Goal: Task Accomplishment & Management: Manage account settings

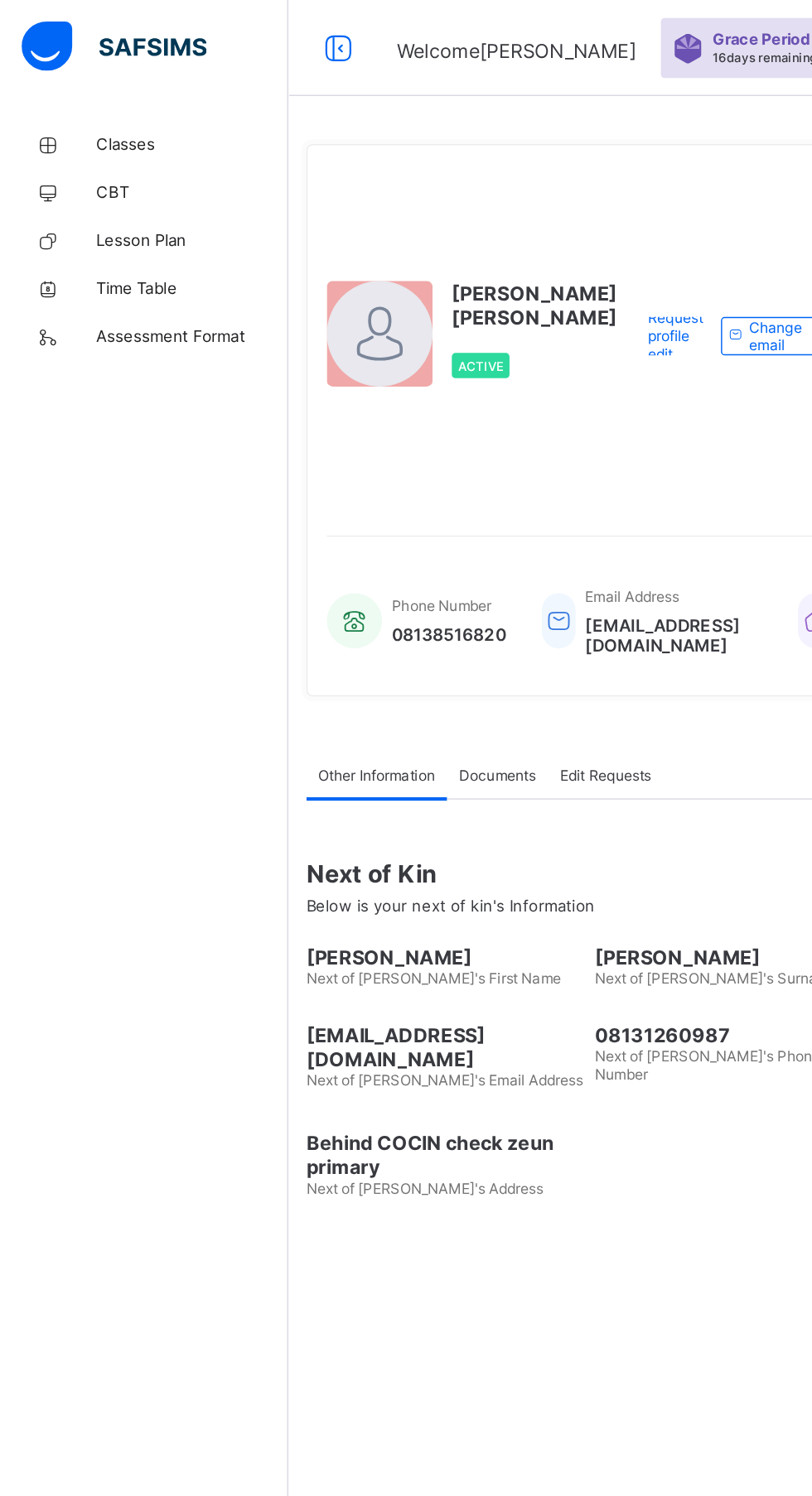
click at [101, 83] on link "Classes" at bounding box center [99, 99] width 199 height 33
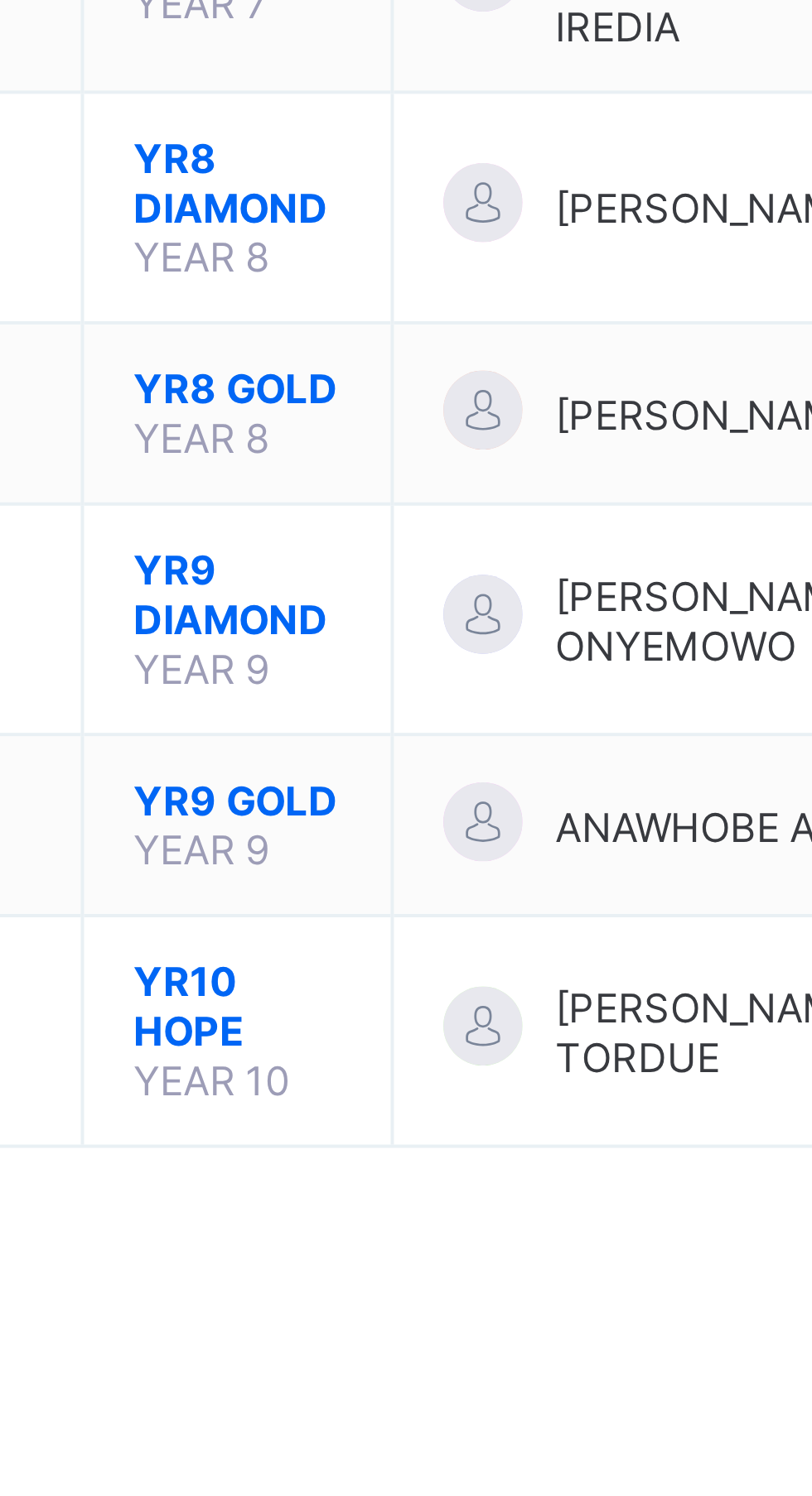
click at [320, 498] on span "YR9 DIAMOND" at bounding box center [310, 488] width 52 height 25
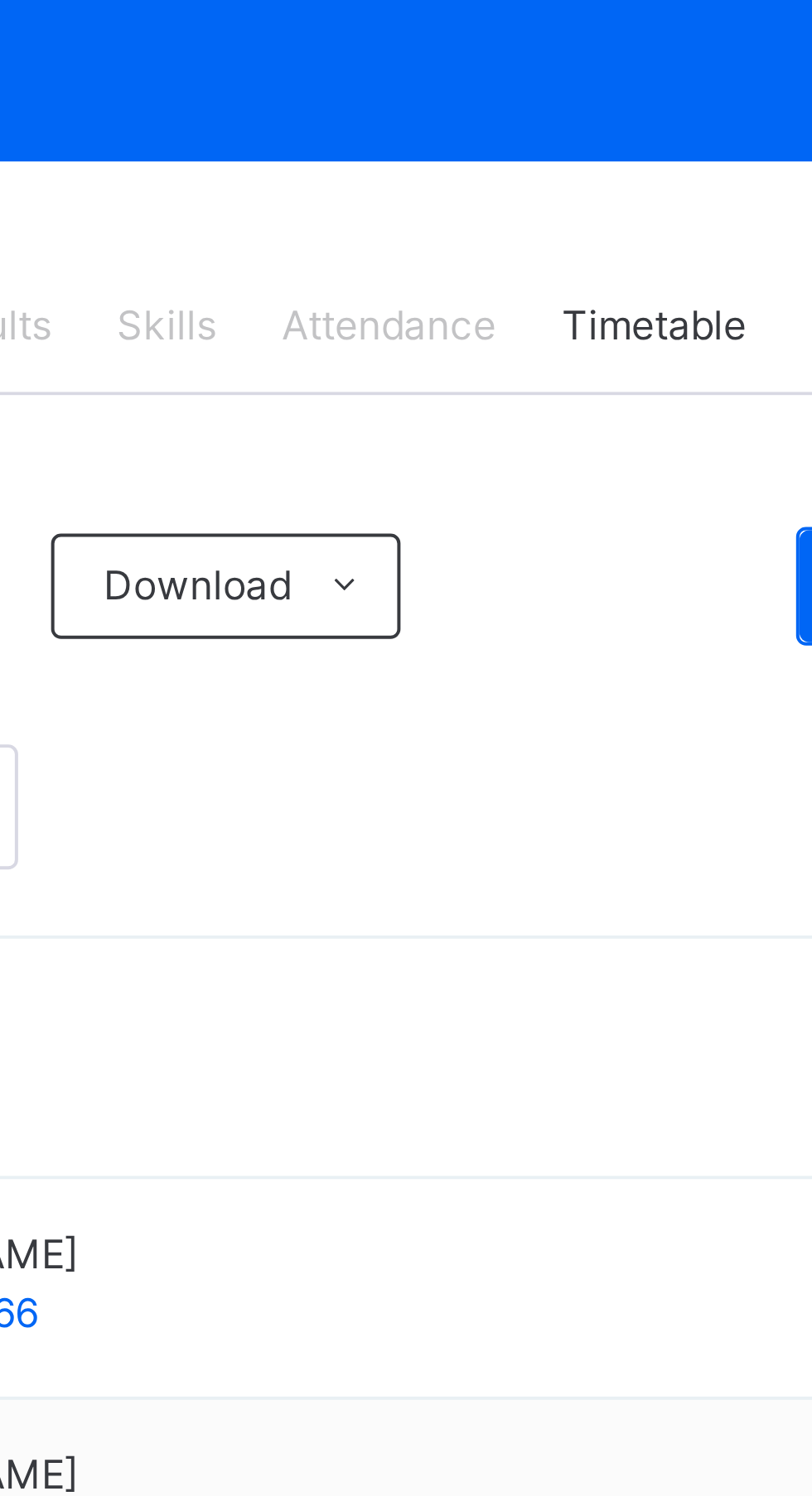
click at [503, 373] on span "Attendance" at bounding box center [500, 375] width 54 height 15
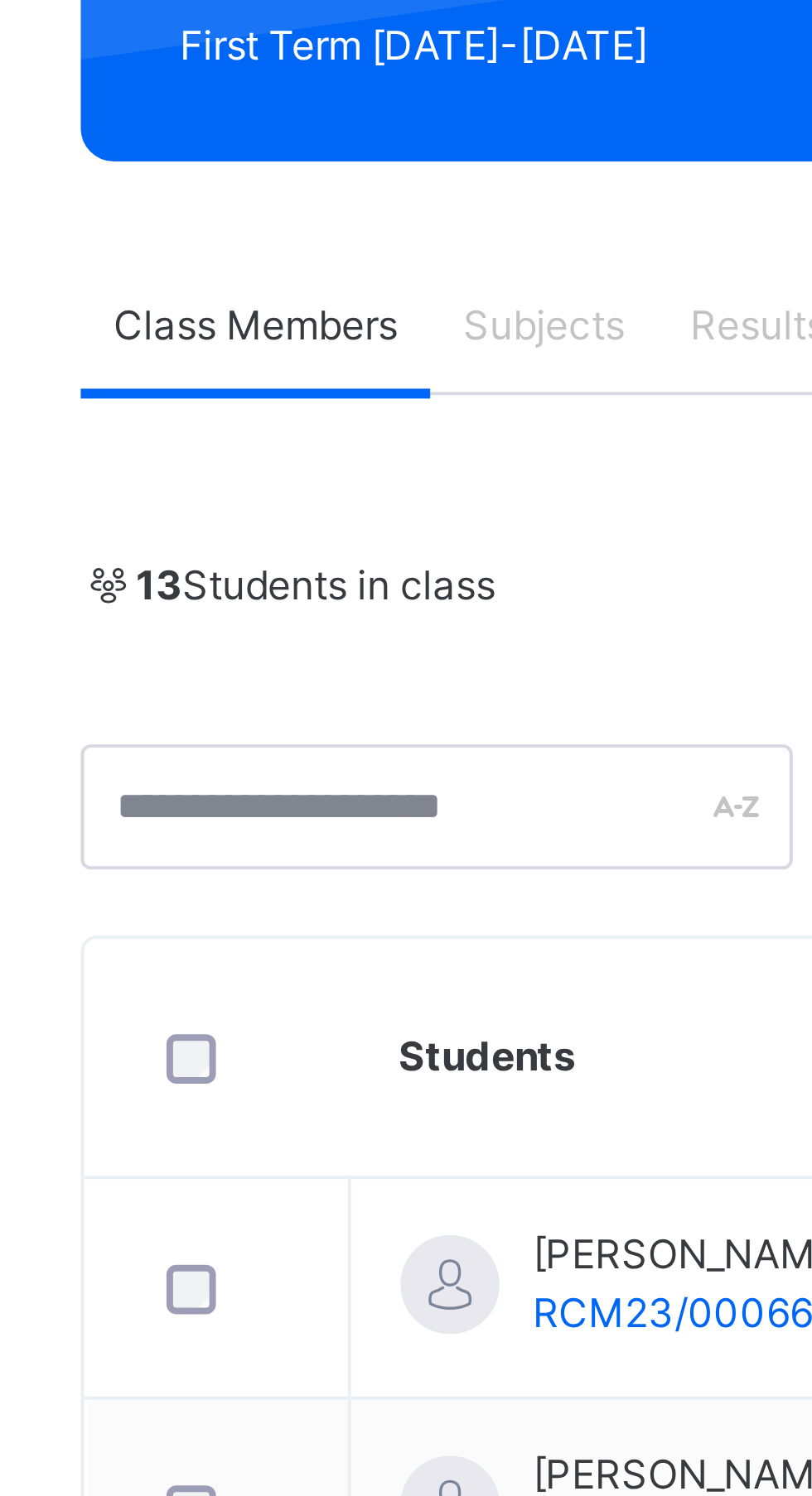
click at [281, 375] on span "Class Members" at bounding box center [273, 375] width 71 height 15
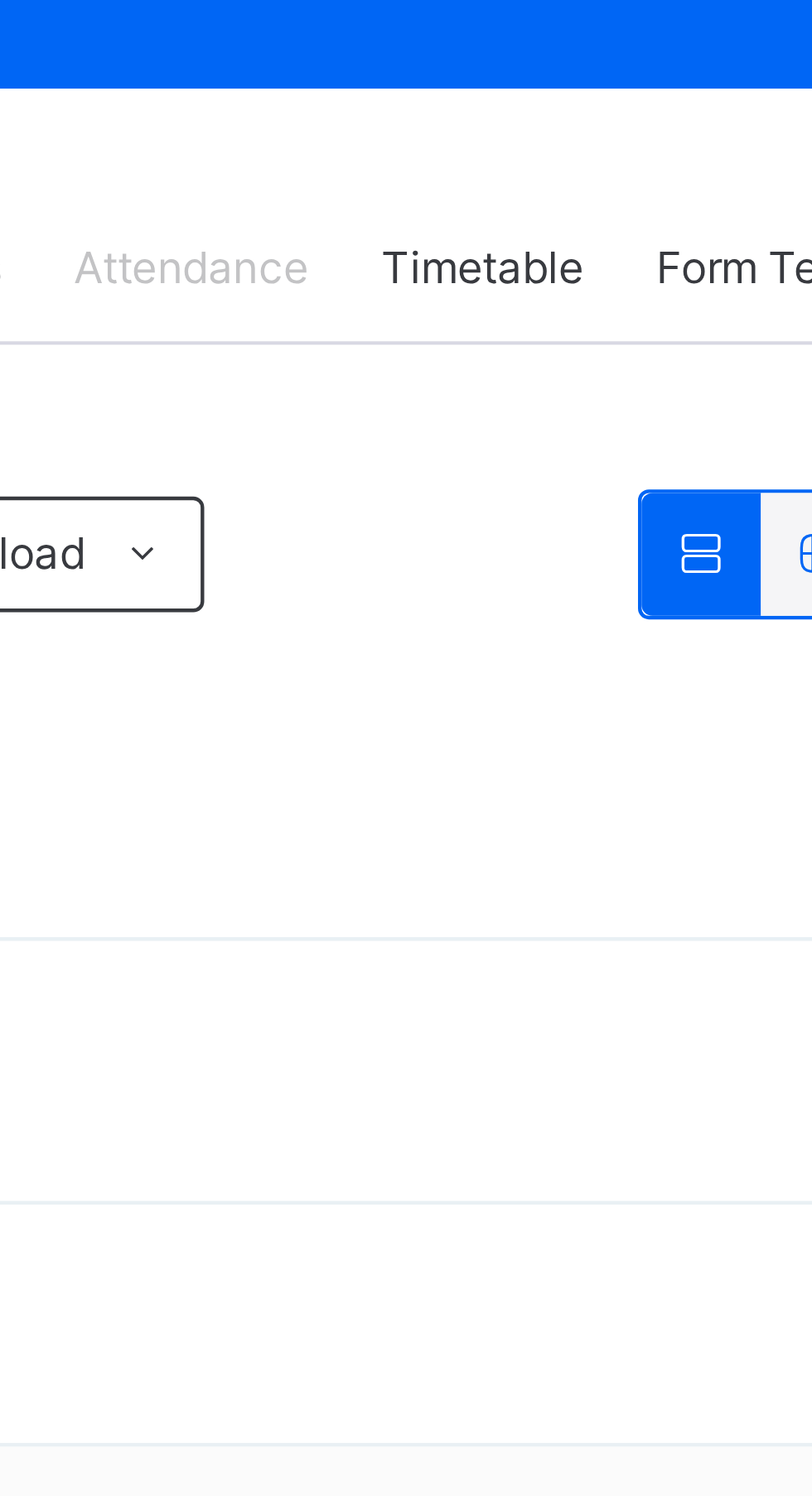
click at [627, 373] on span "Form Teacher" at bounding box center [639, 375] width 64 height 15
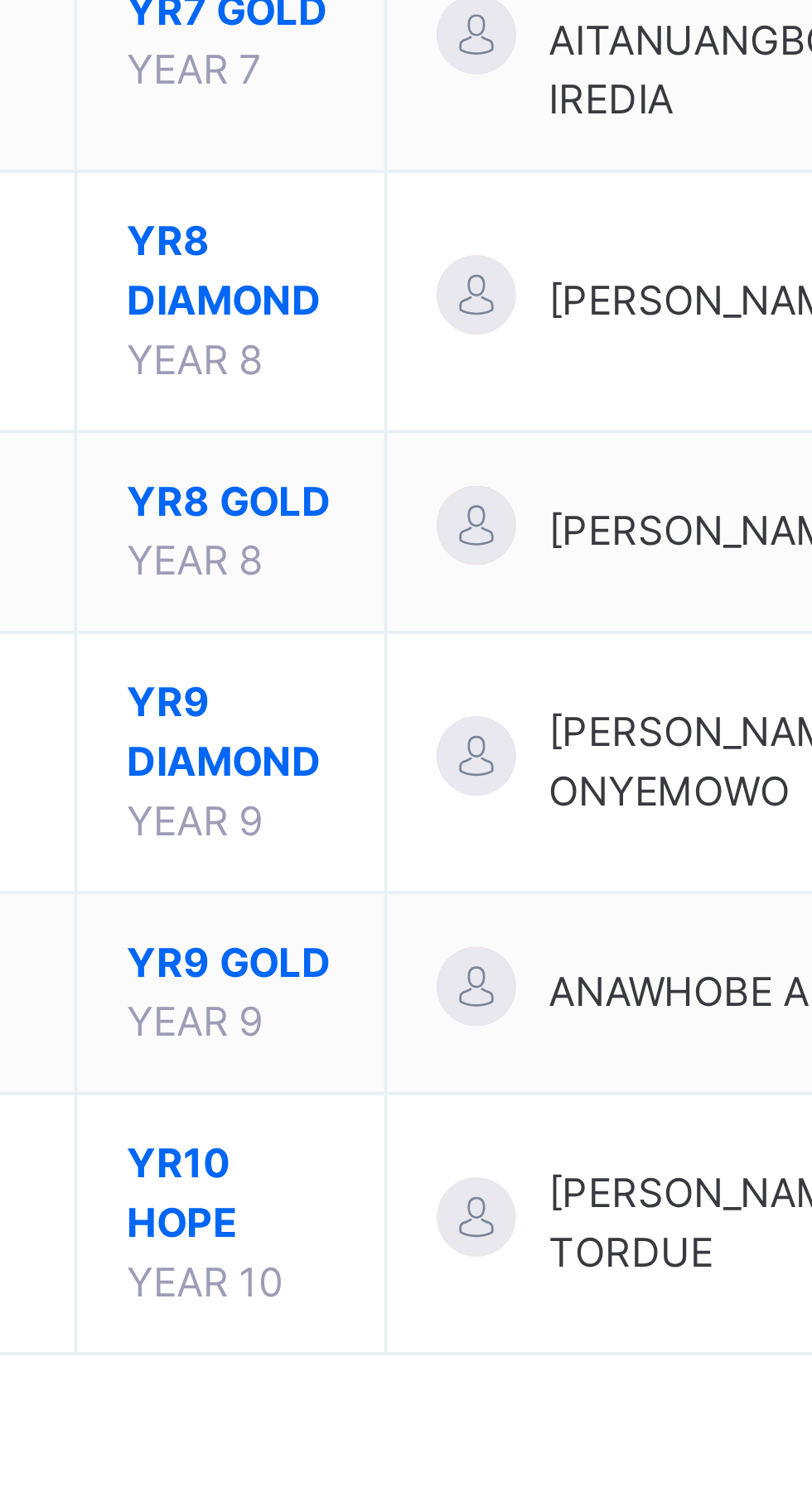
click at [304, 538] on span "YR9 DIAMOND" at bounding box center [310, 524] width 52 height 30
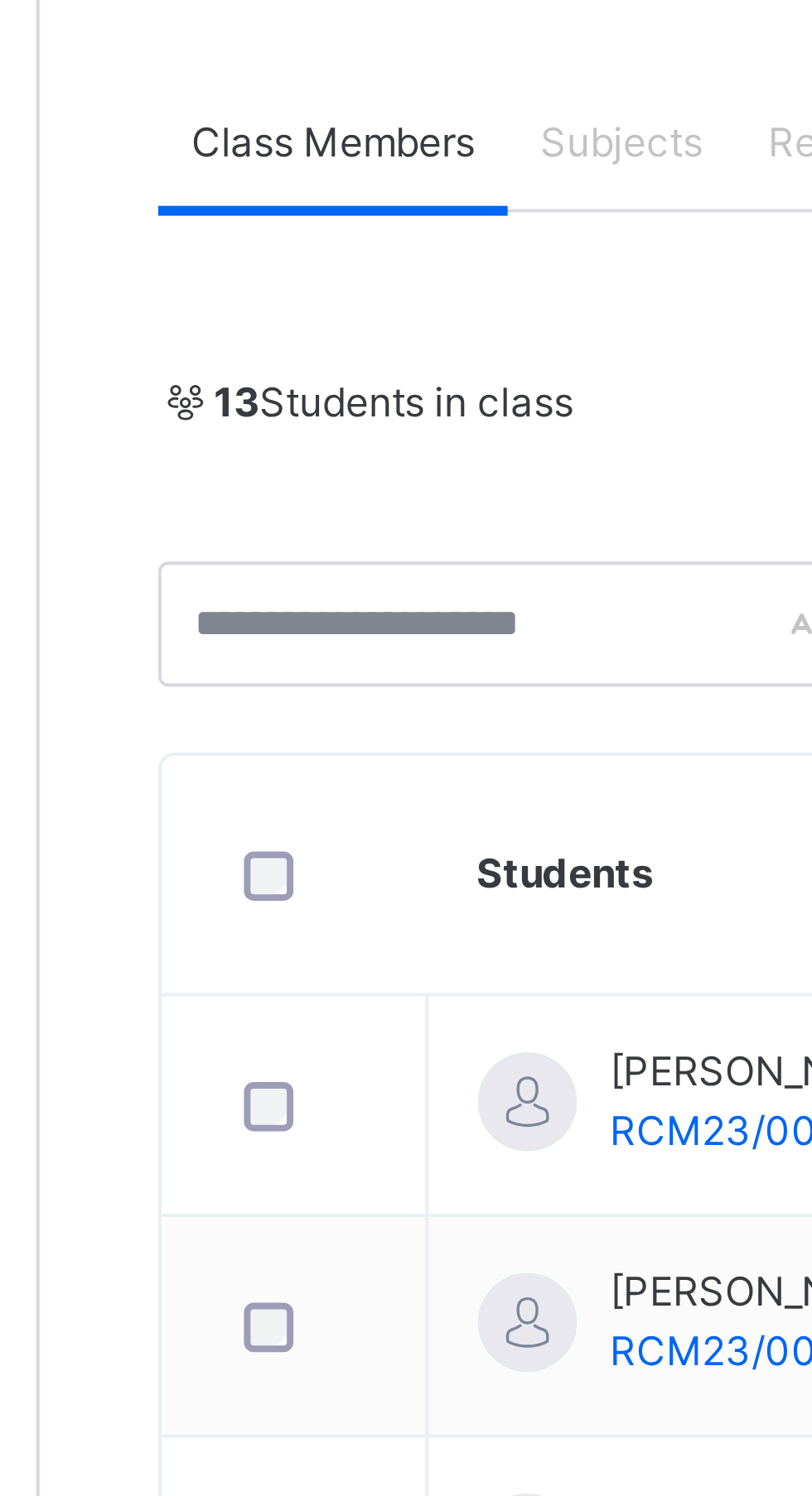
click at [307, 439] on span "13 Students in class" at bounding box center [288, 440] width 91 height 15
click at [264, 442] on span "13 Students in class" at bounding box center [288, 440] width 91 height 15
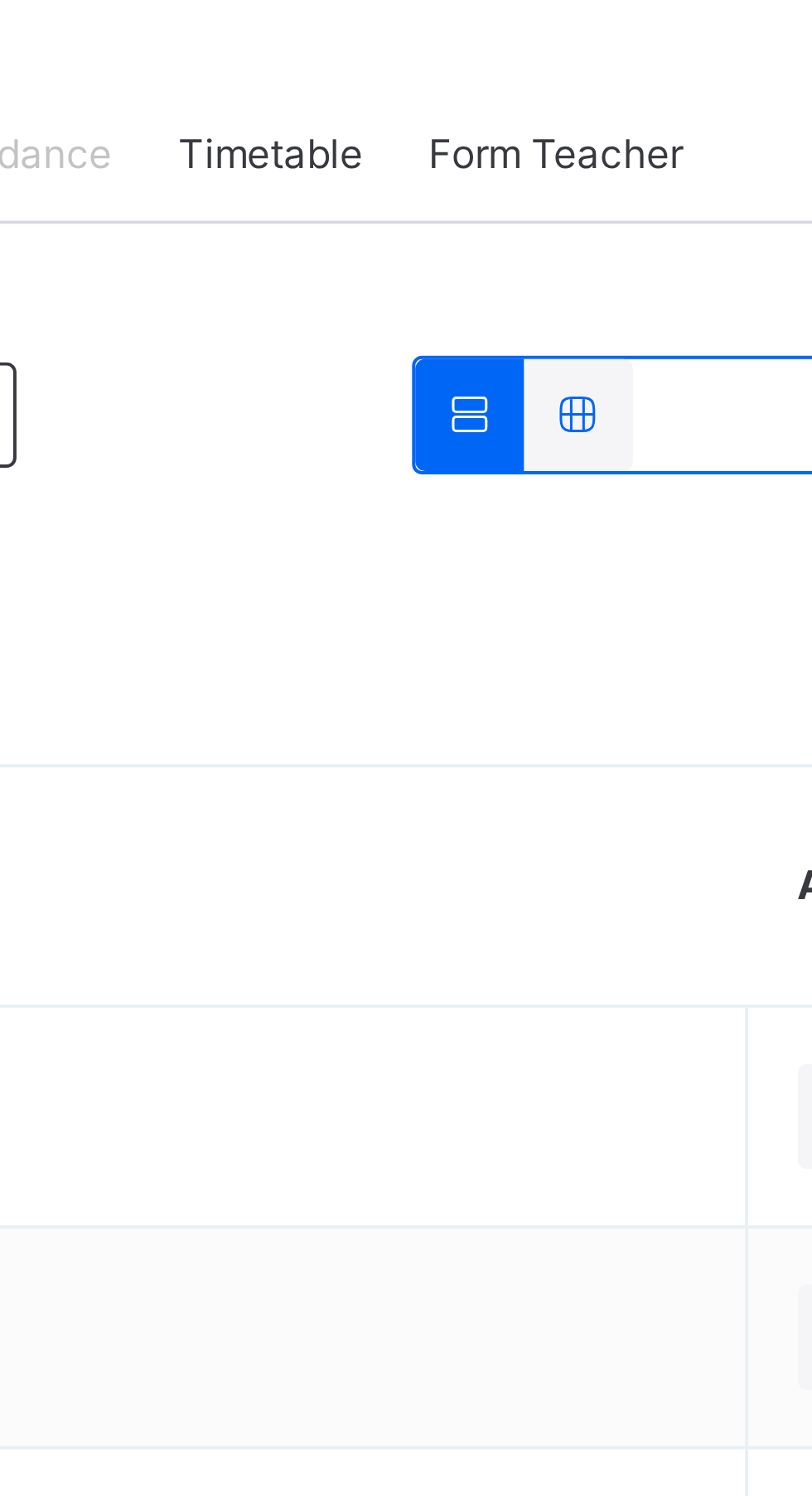
click at [640, 376] on span "Form Teacher" at bounding box center [639, 375] width 64 height 15
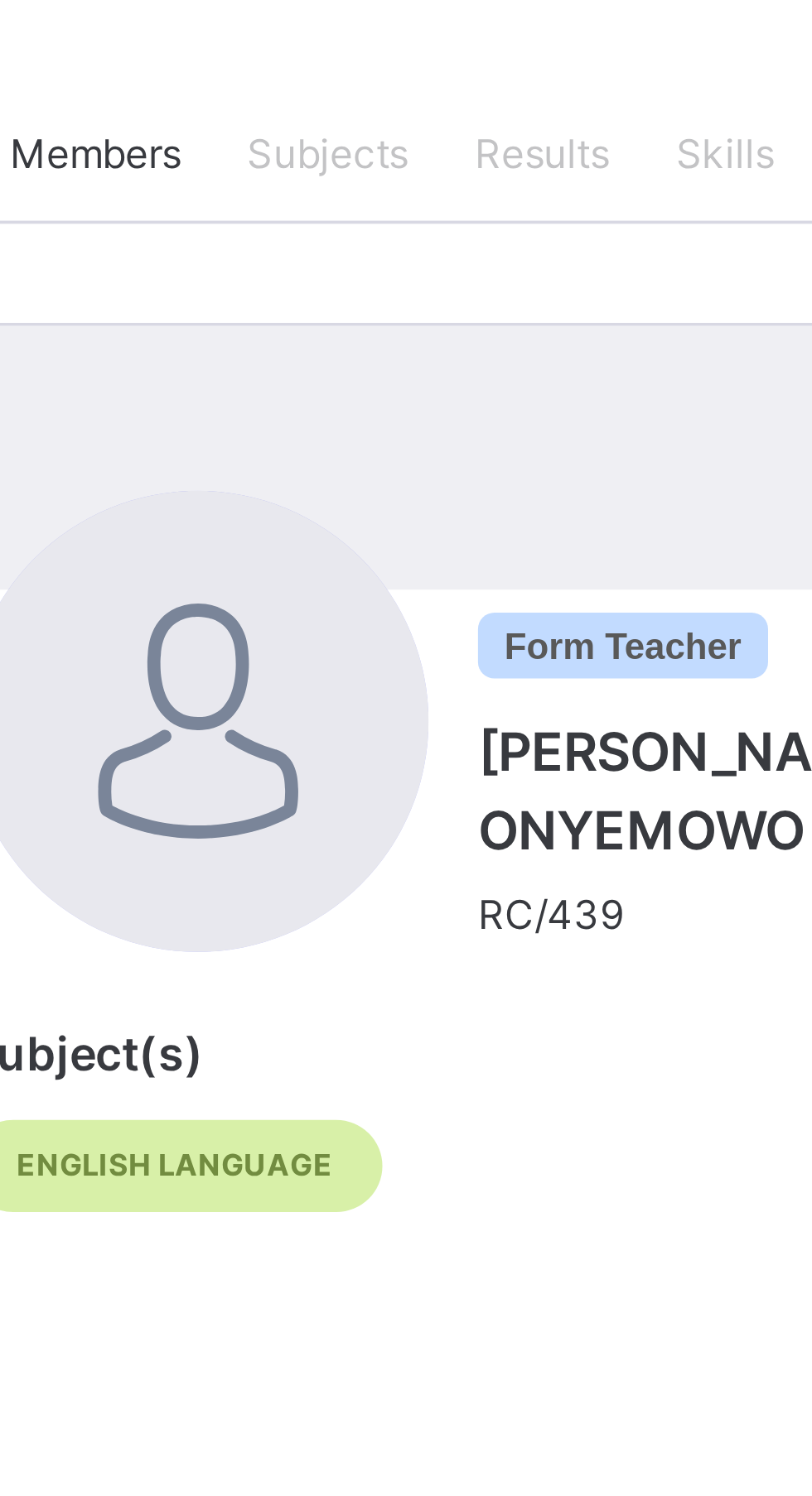
click at [295, 376] on span "Class Members" at bounding box center [273, 375] width 71 height 15
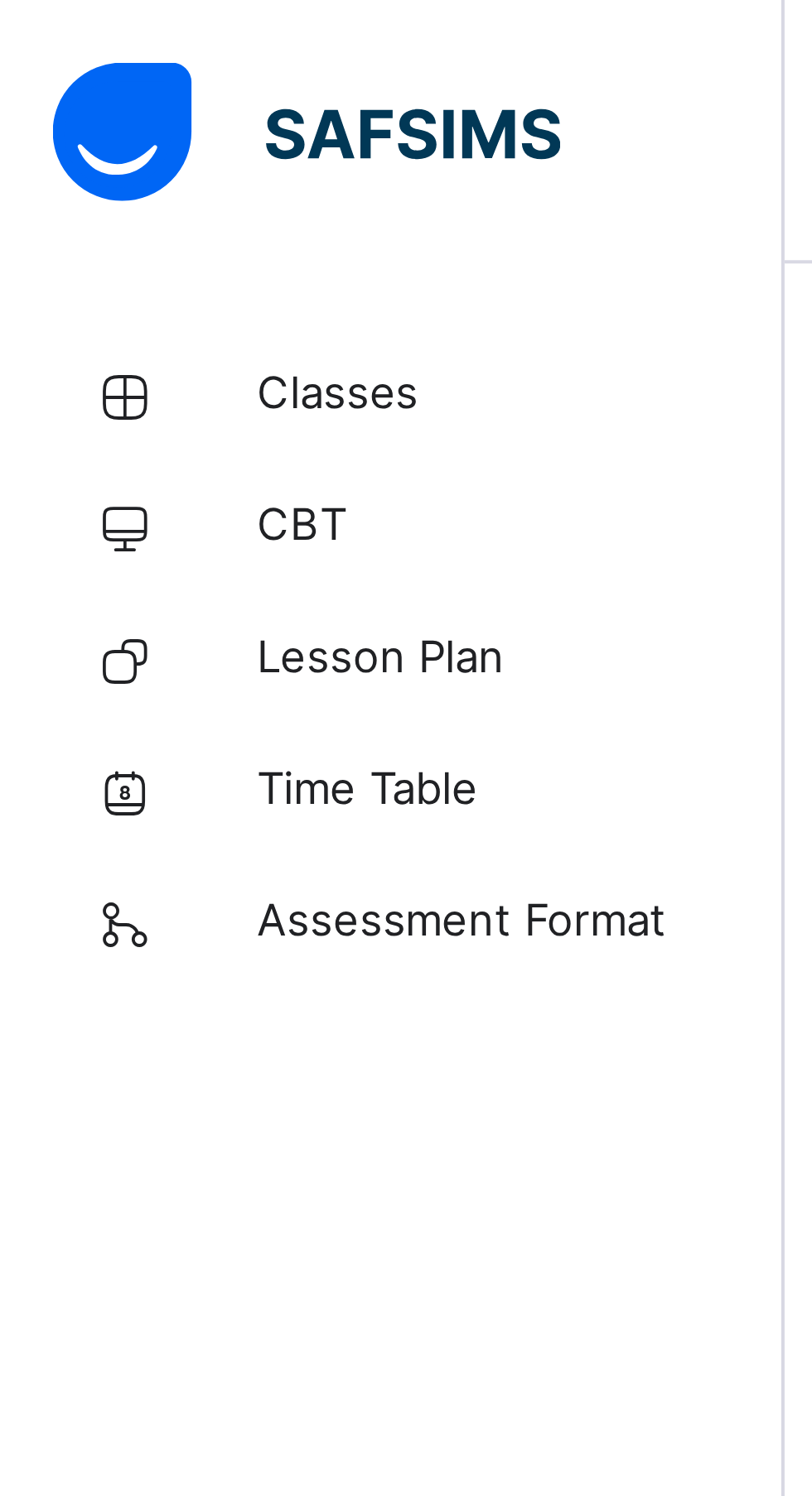
click at [98, 96] on span "Classes" at bounding box center [132, 99] width 133 height 17
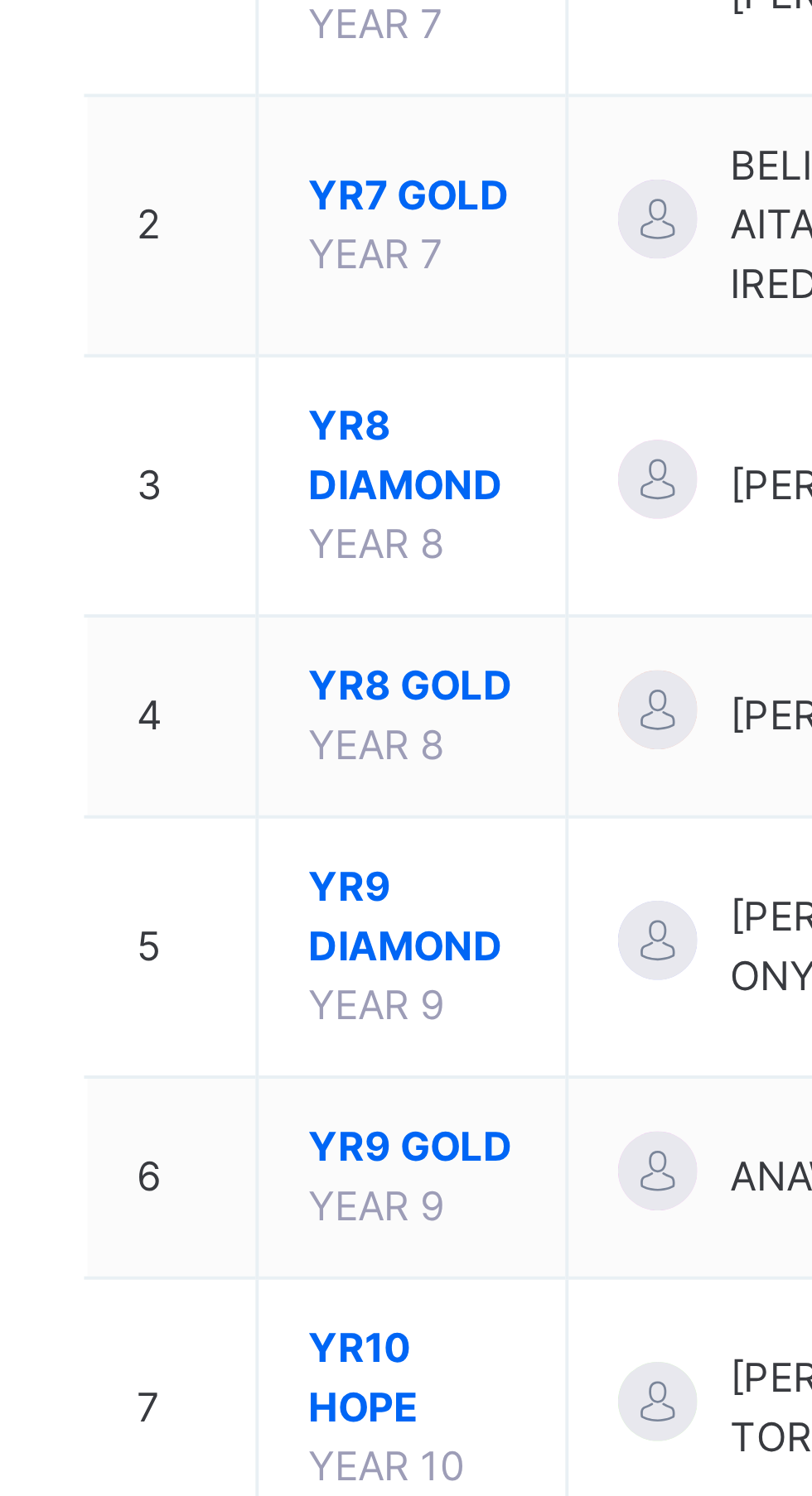
click at [313, 538] on span "YR9 DIAMOND" at bounding box center [310, 524] width 52 height 30
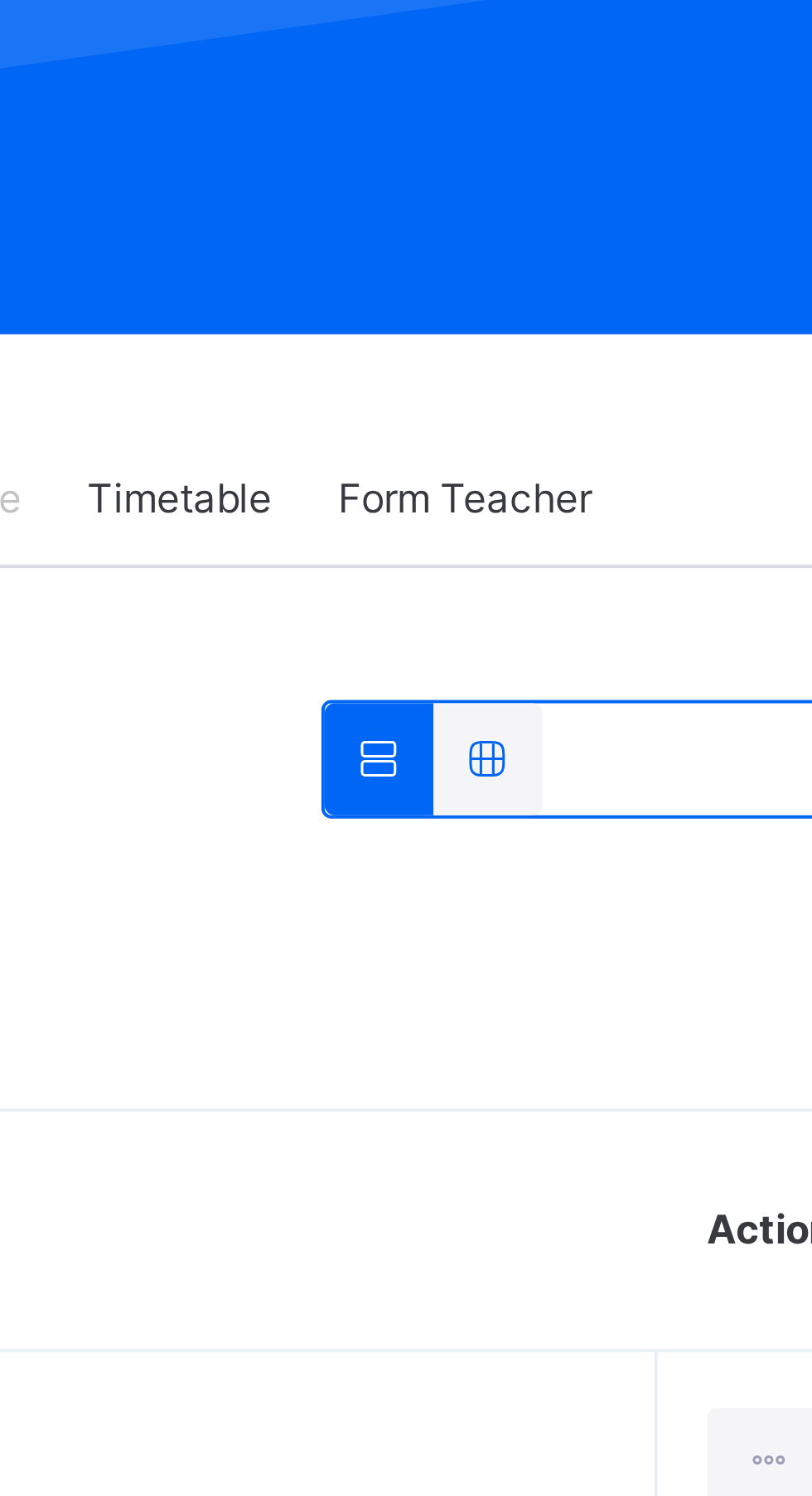
click at [614, 447] on div at bounding box center [617, 440] width 28 height 29
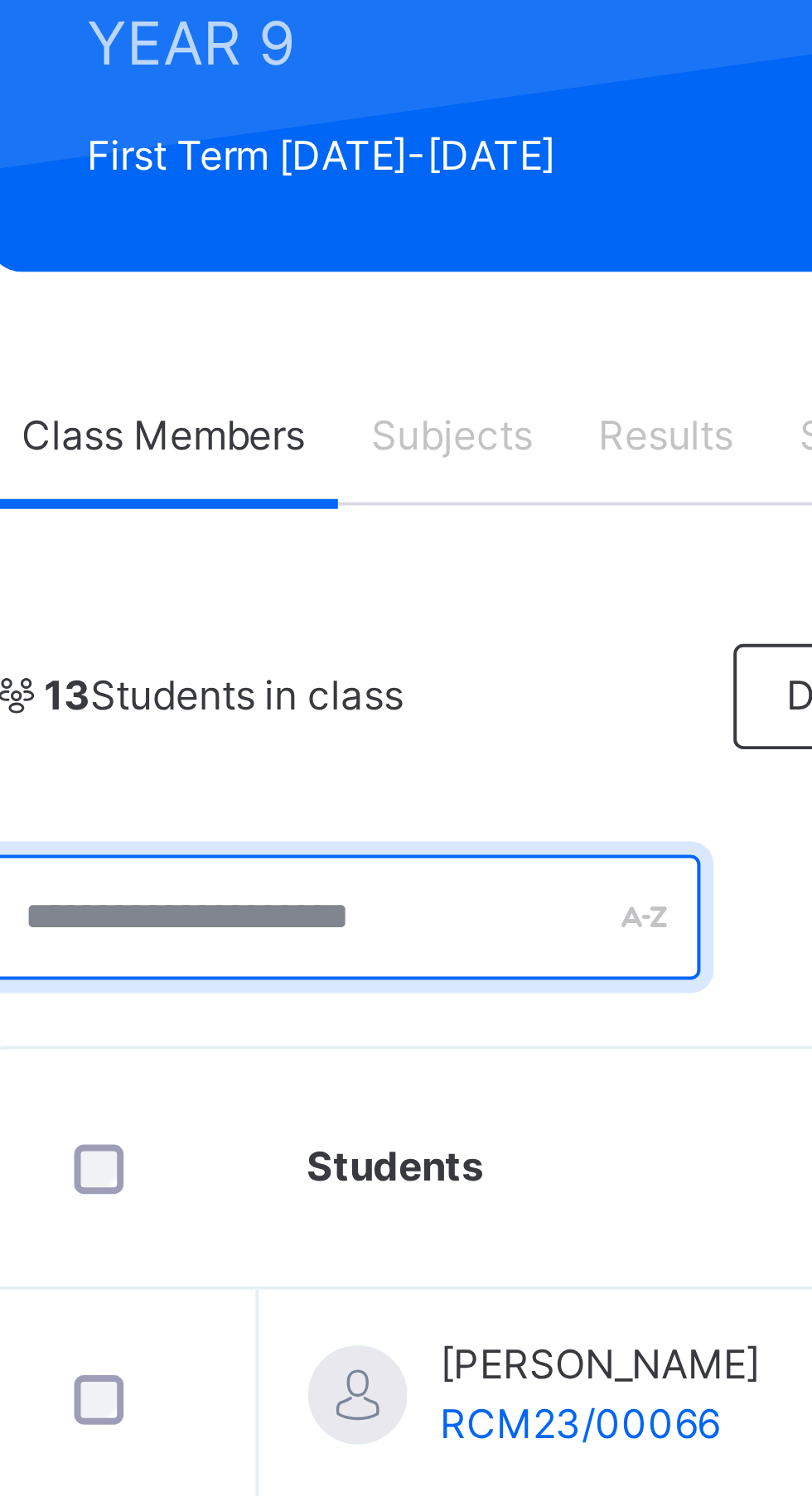
click at [385, 491] on input "text" at bounding box center [318, 496] width 179 height 31
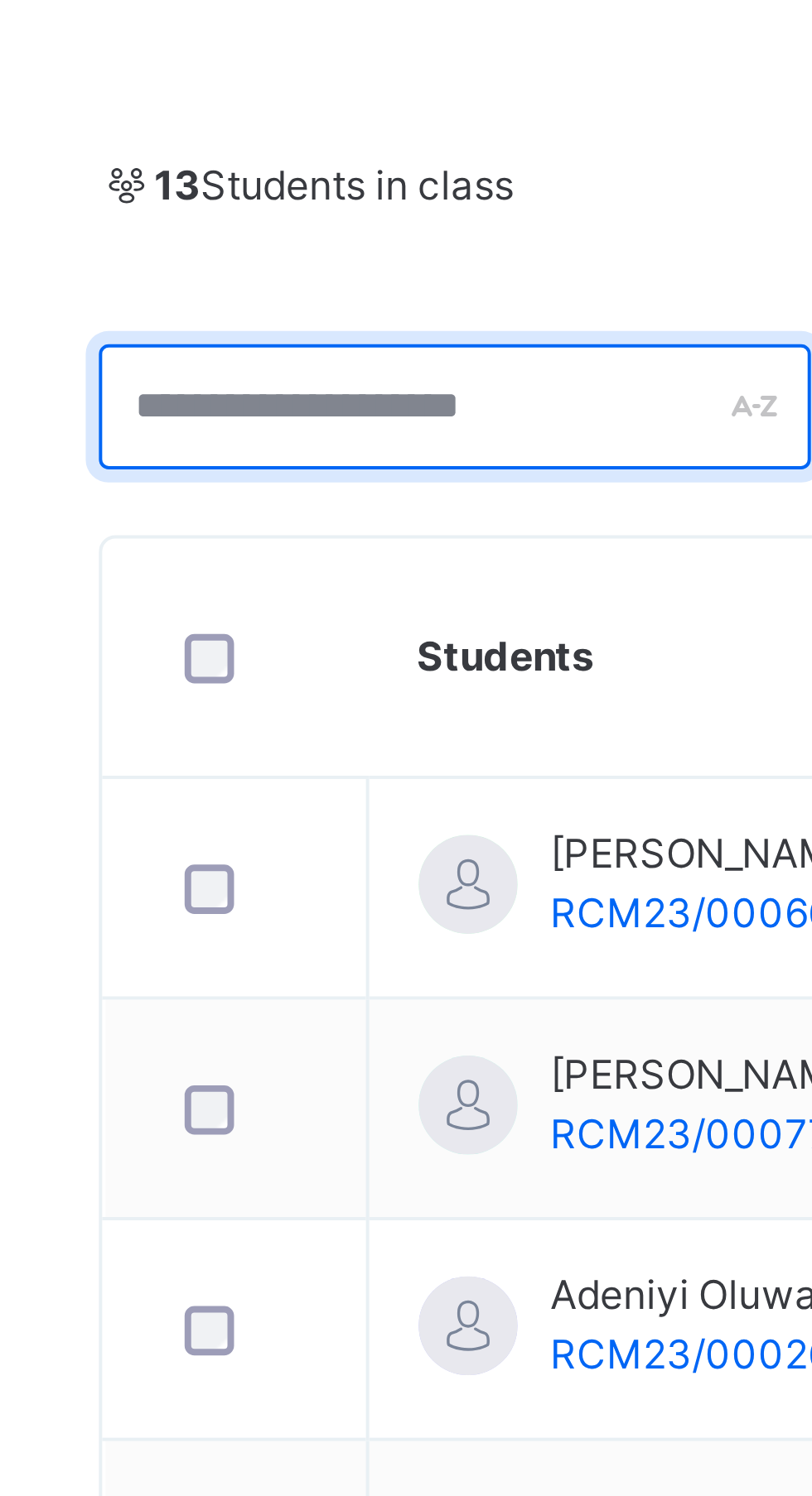
click at [253, 499] on input "text" at bounding box center [318, 496] width 179 height 31
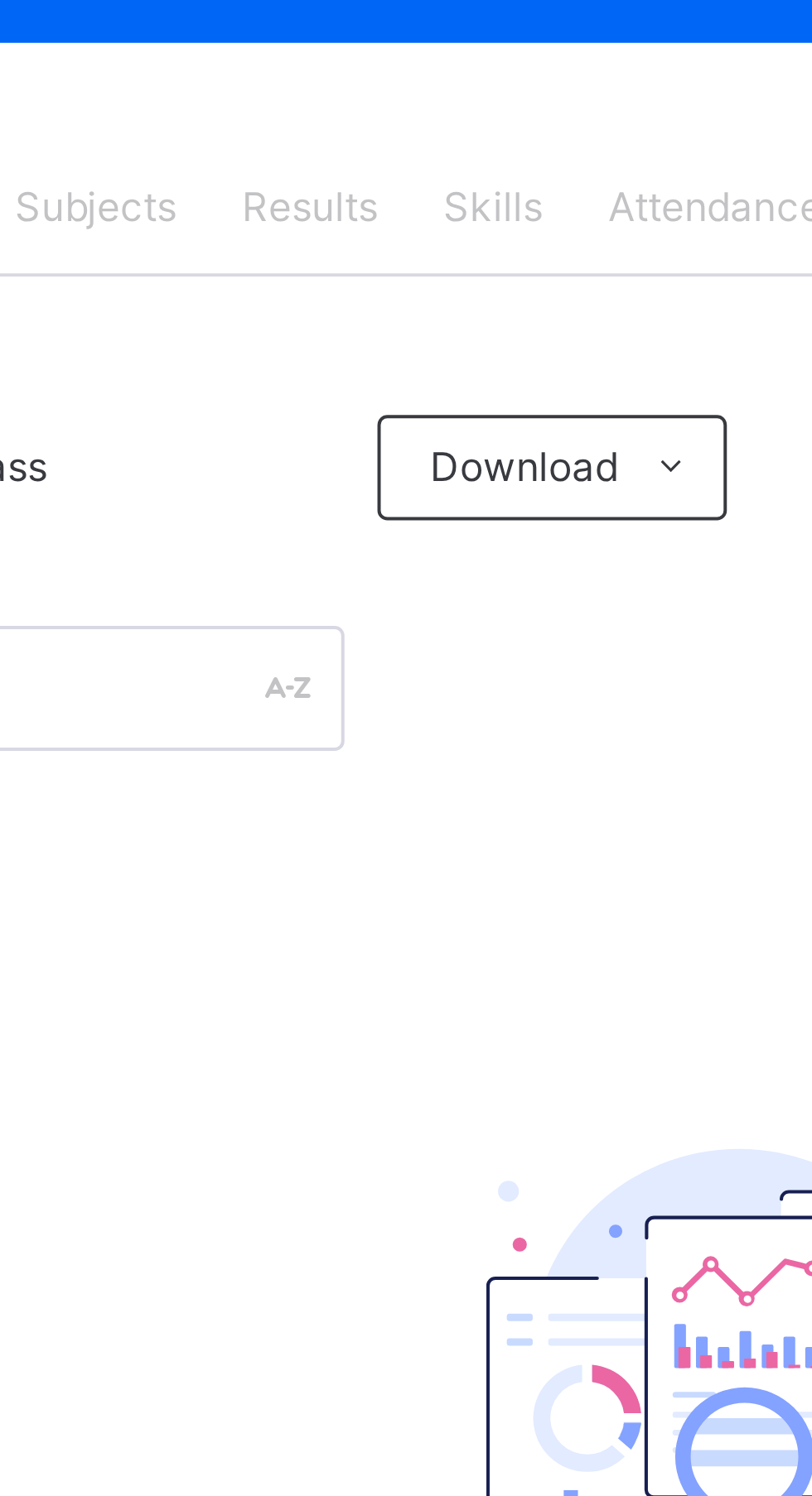
click at [493, 378] on span "Attendance" at bounding box center [500, 375] width 54 height 15
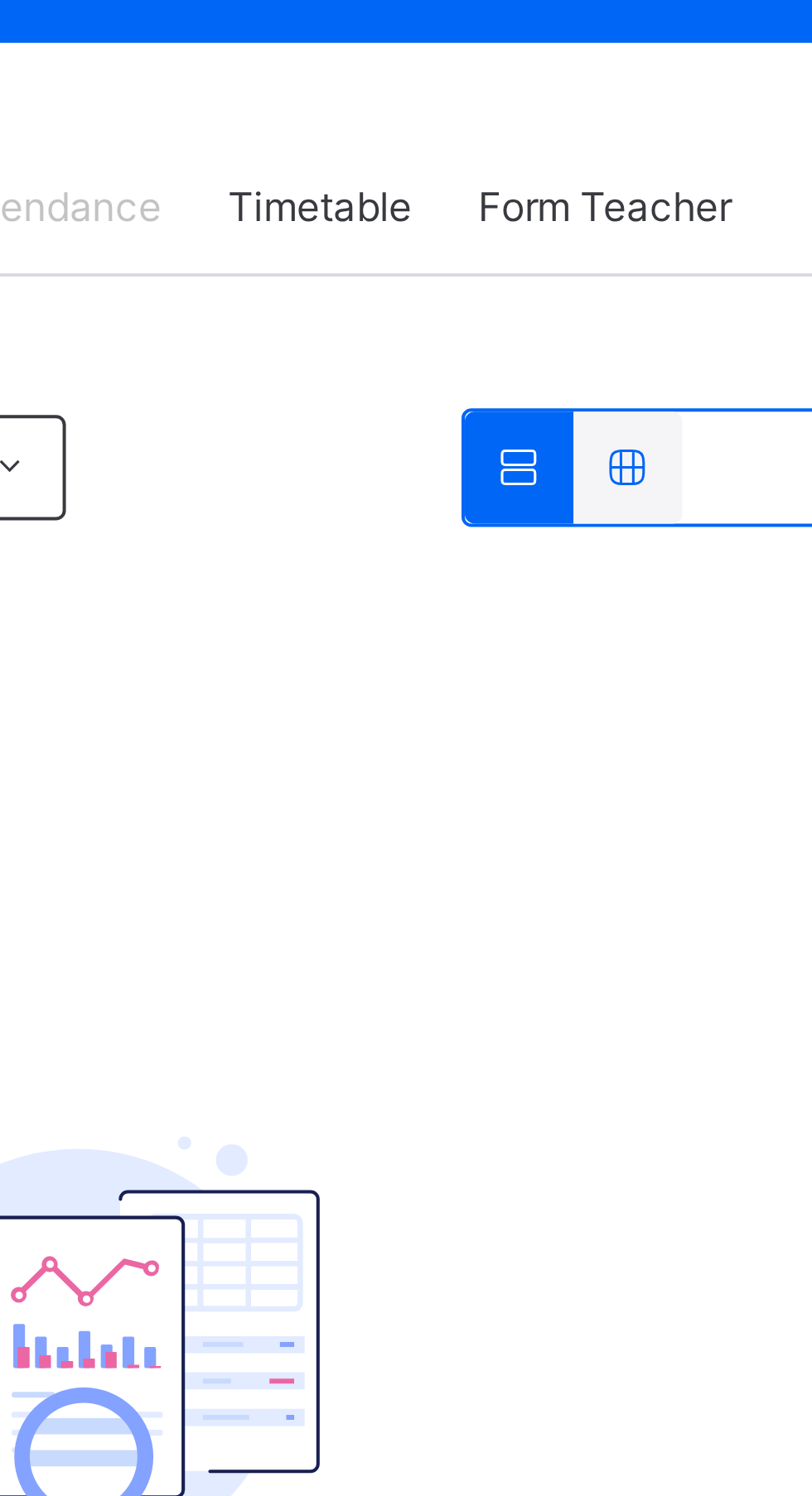
click at [655, 368] on span "Form Teacher" at bounding box center [639, 375] width 64 height 15
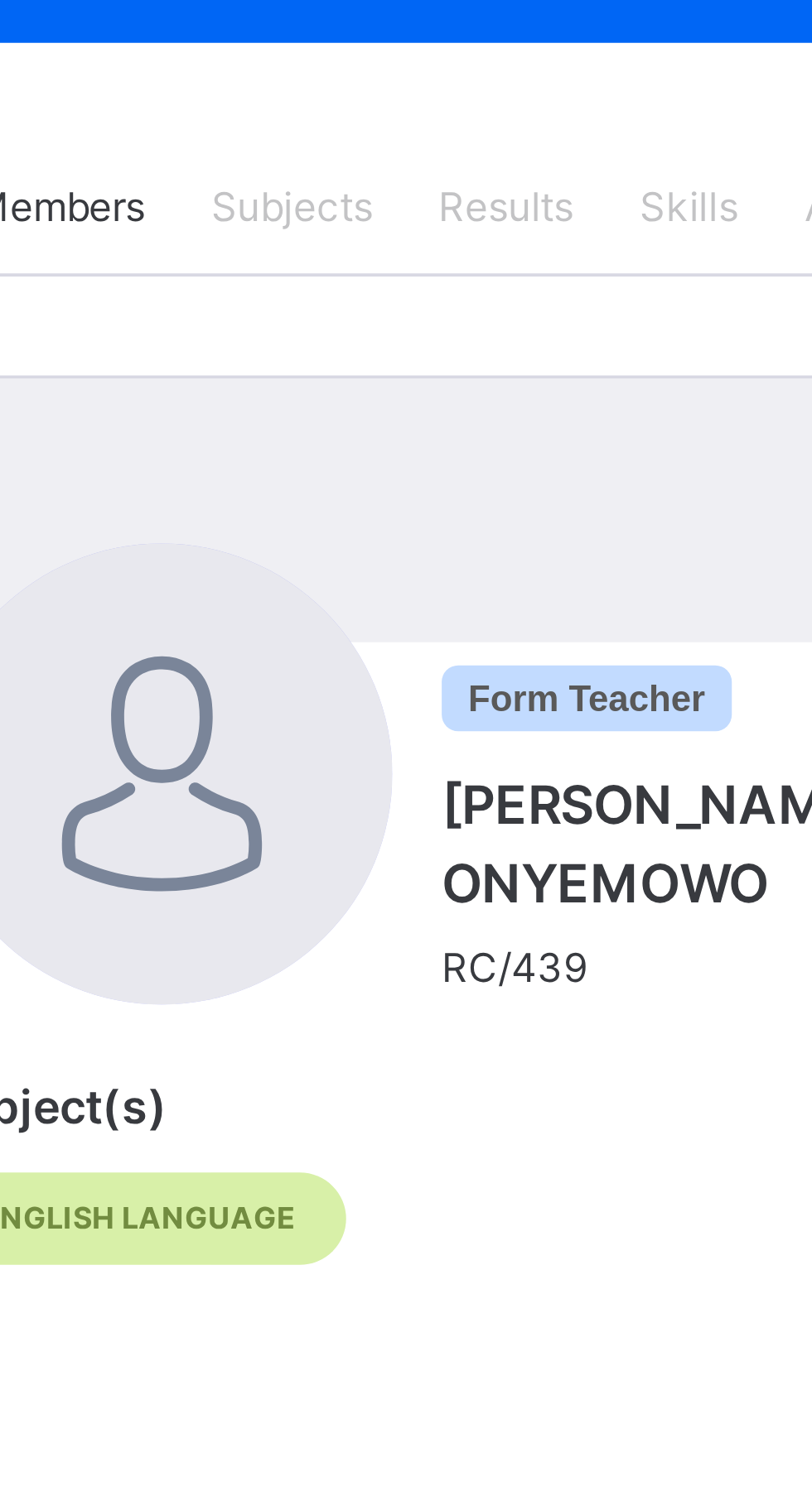
click at [425, 492] on span "Form Teacher" at bounding box center [419, 498] width 73 height 17
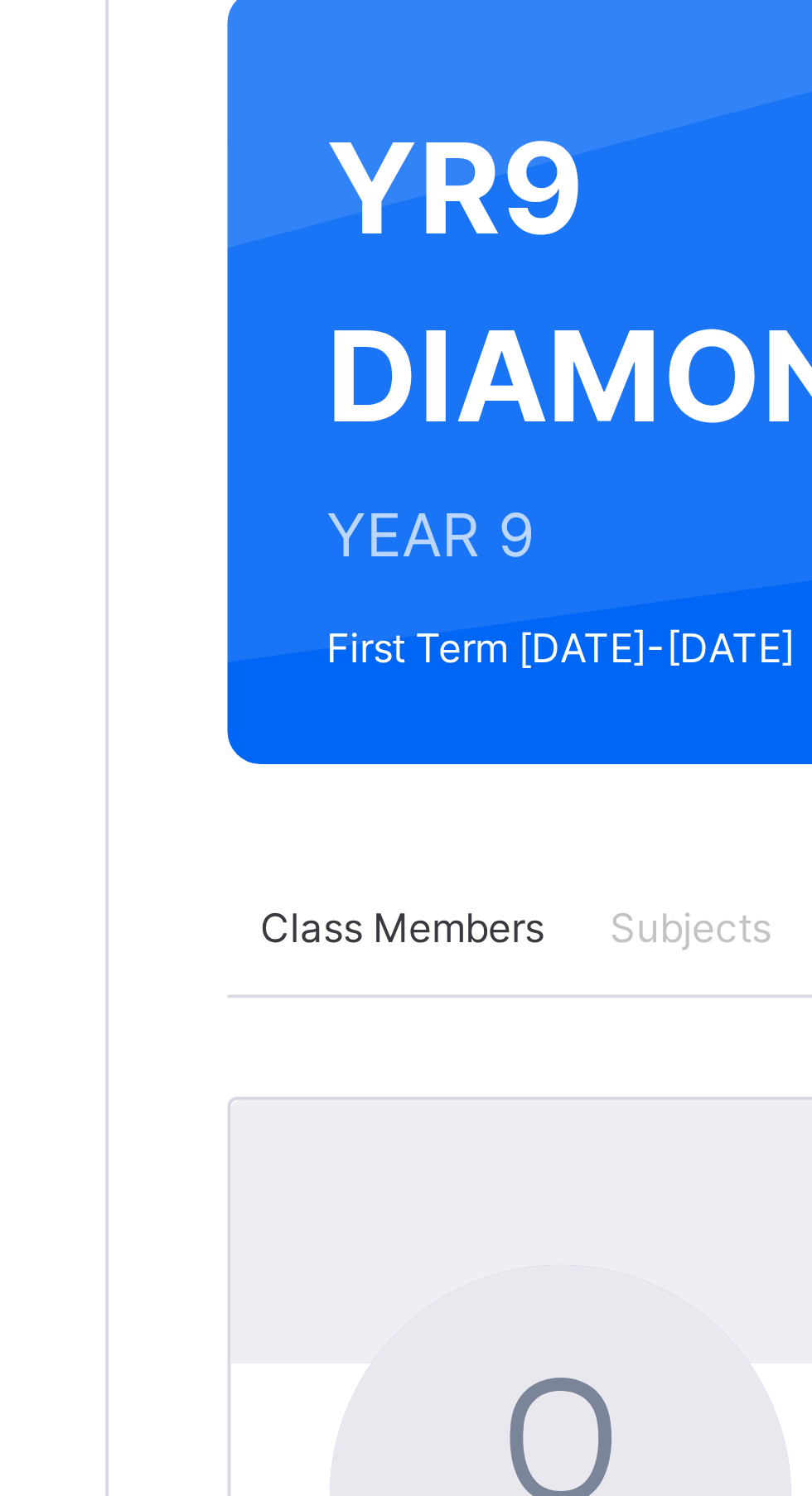
click at [271, 377] on span "Class Members" at bounding box center [273, 375] width 71 height 15
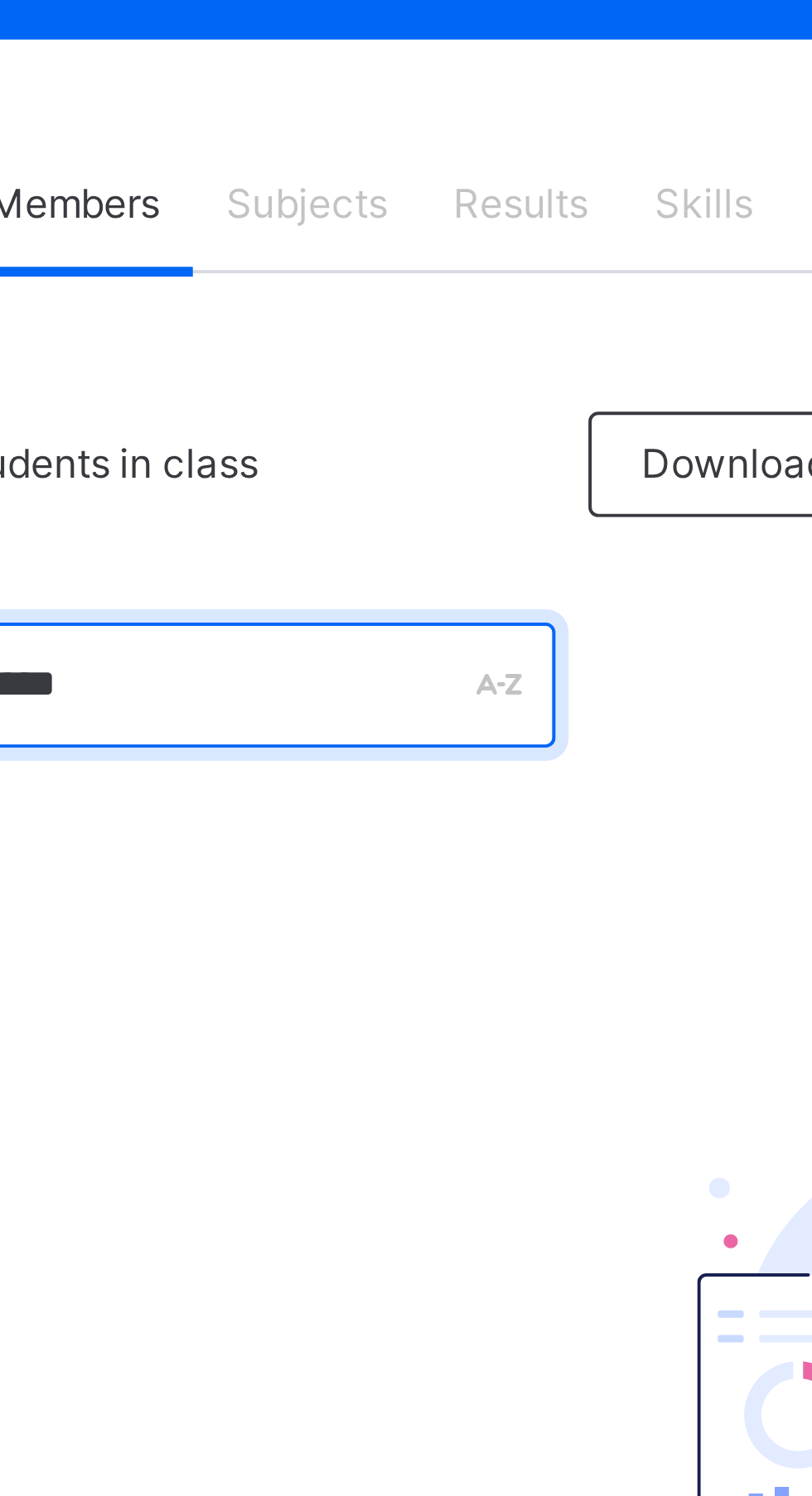
click at [395, 497] on div "**********" at bounding box center [318, 496] width 179 height 31
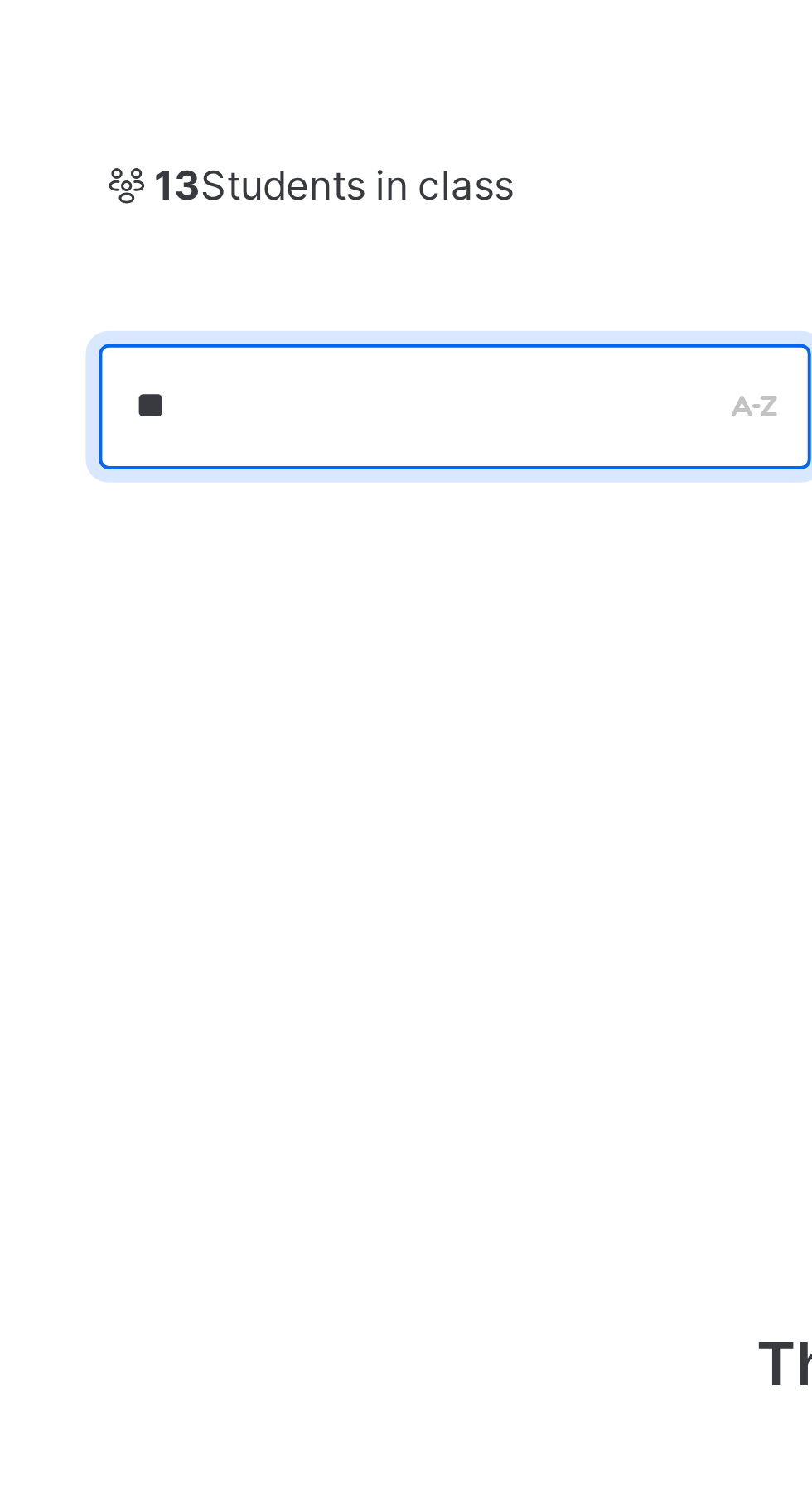
type input "*"
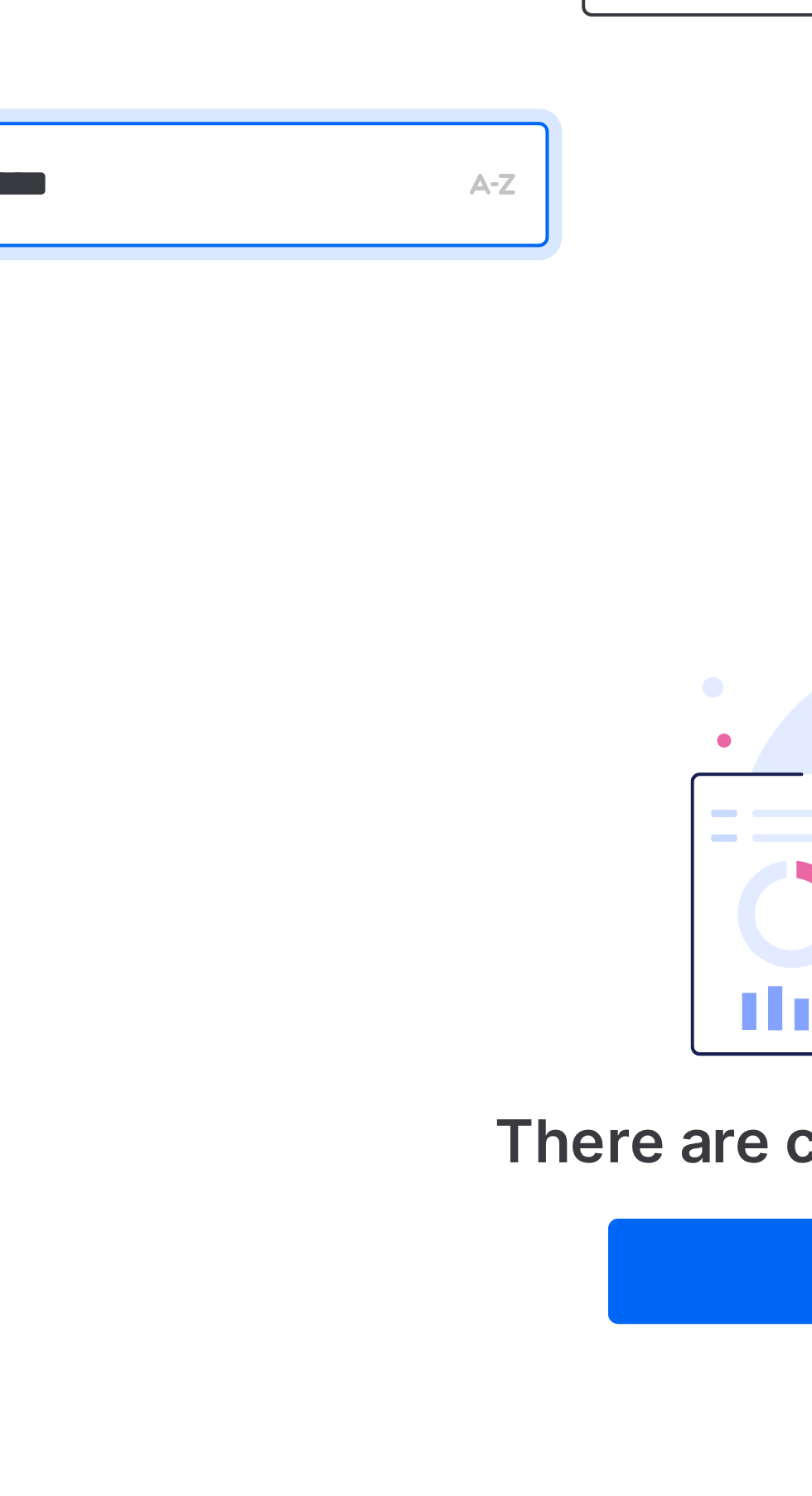
click at [327, 497] on input "**********" at bounding box center [318, 496] width 179 height 31
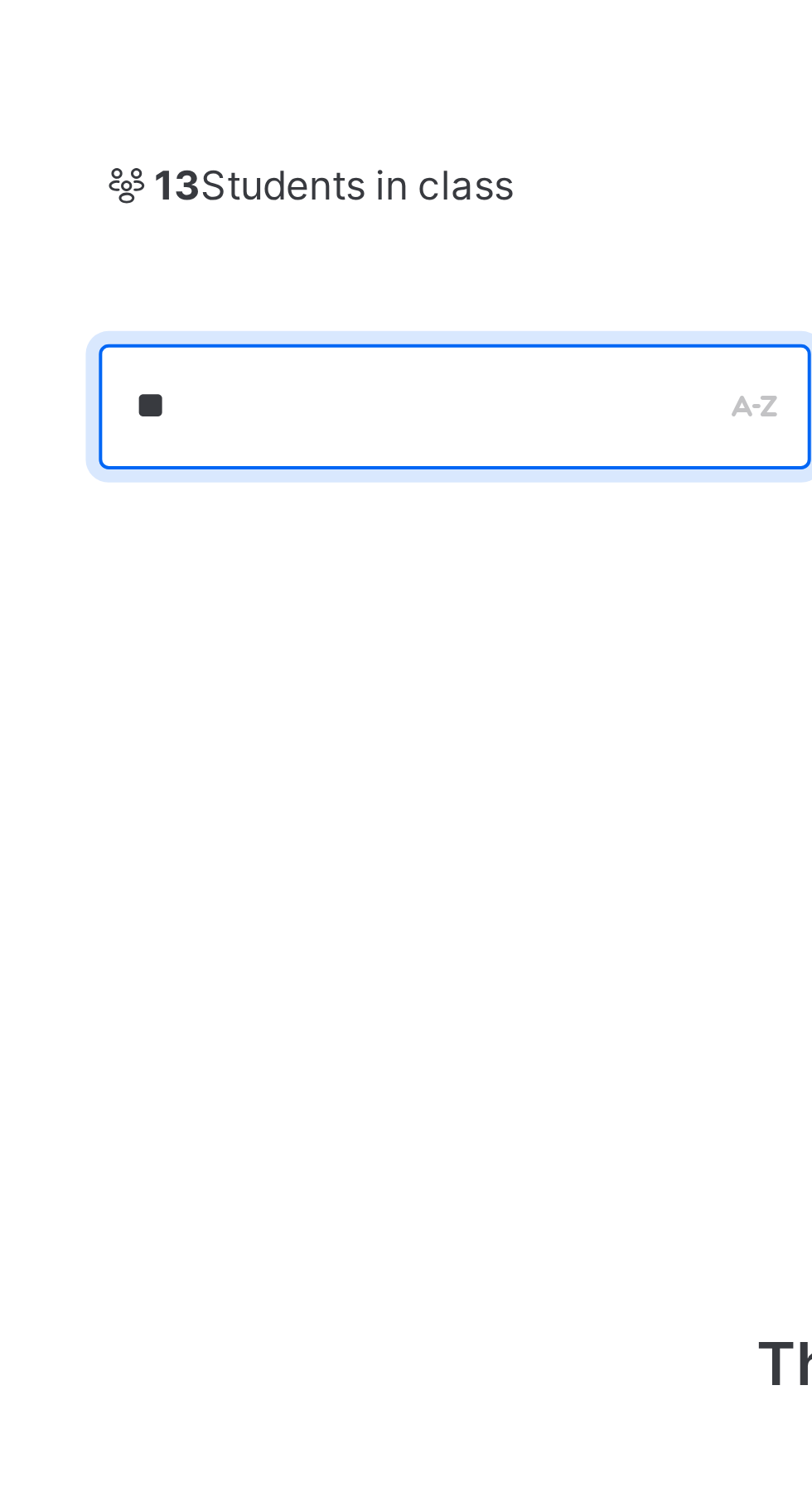
type input "*"
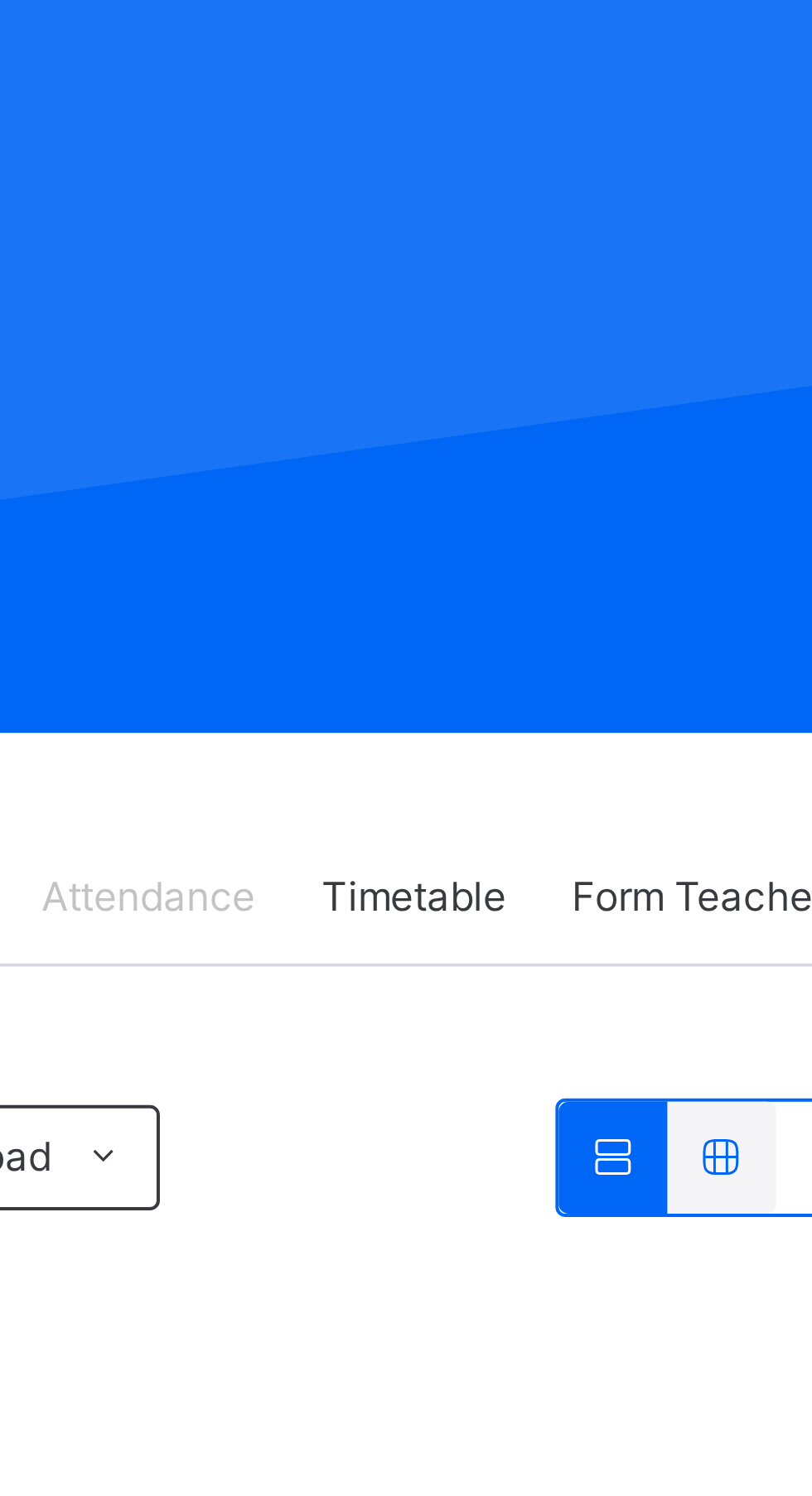
click at [577, 375] on span "Timetable" at bounding box center [567, 375] width 46 height 15
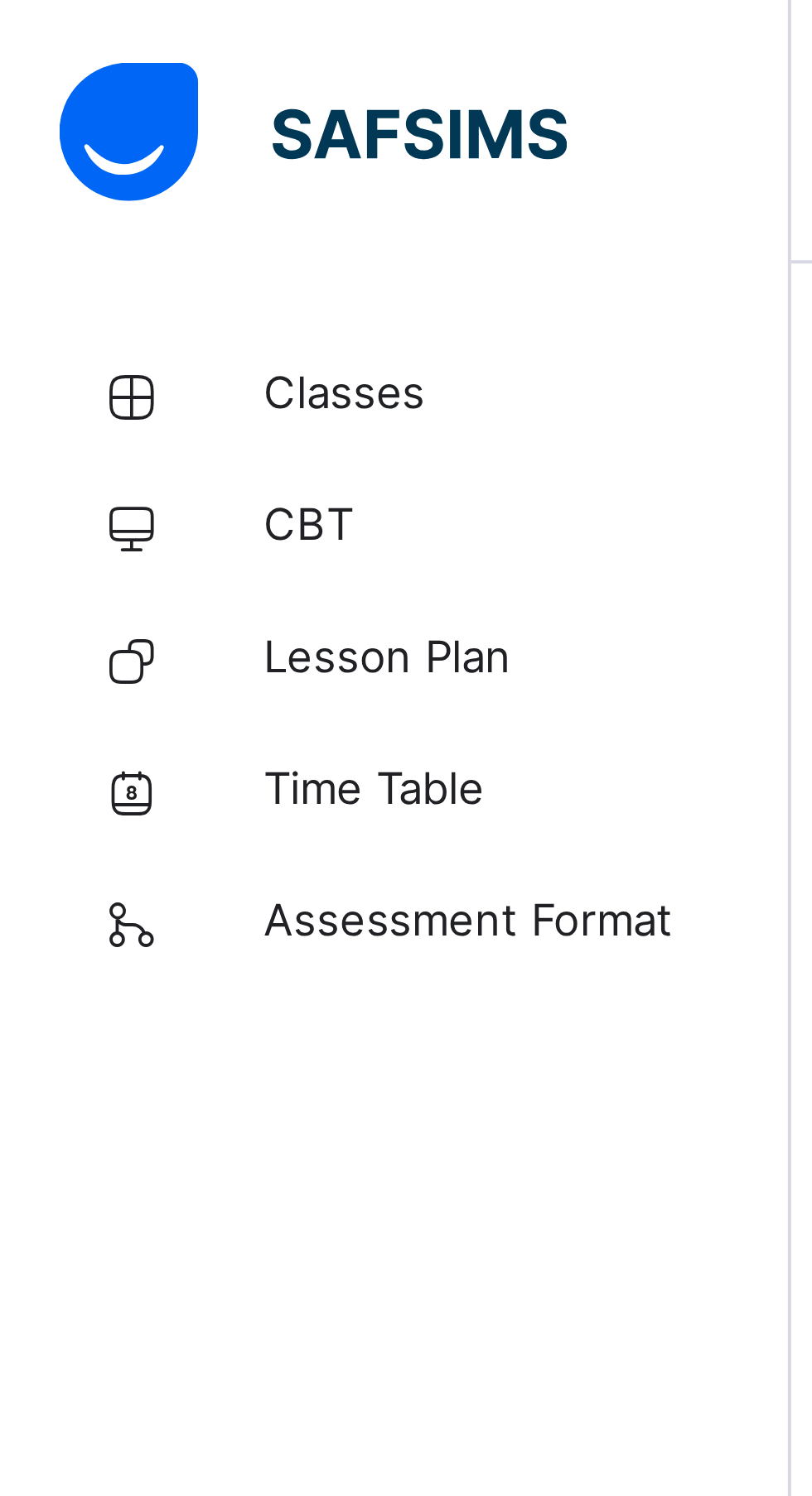
click at [92, 169] on span "Lesson Plan" at bounding box center [132, 165] width 133 height 17
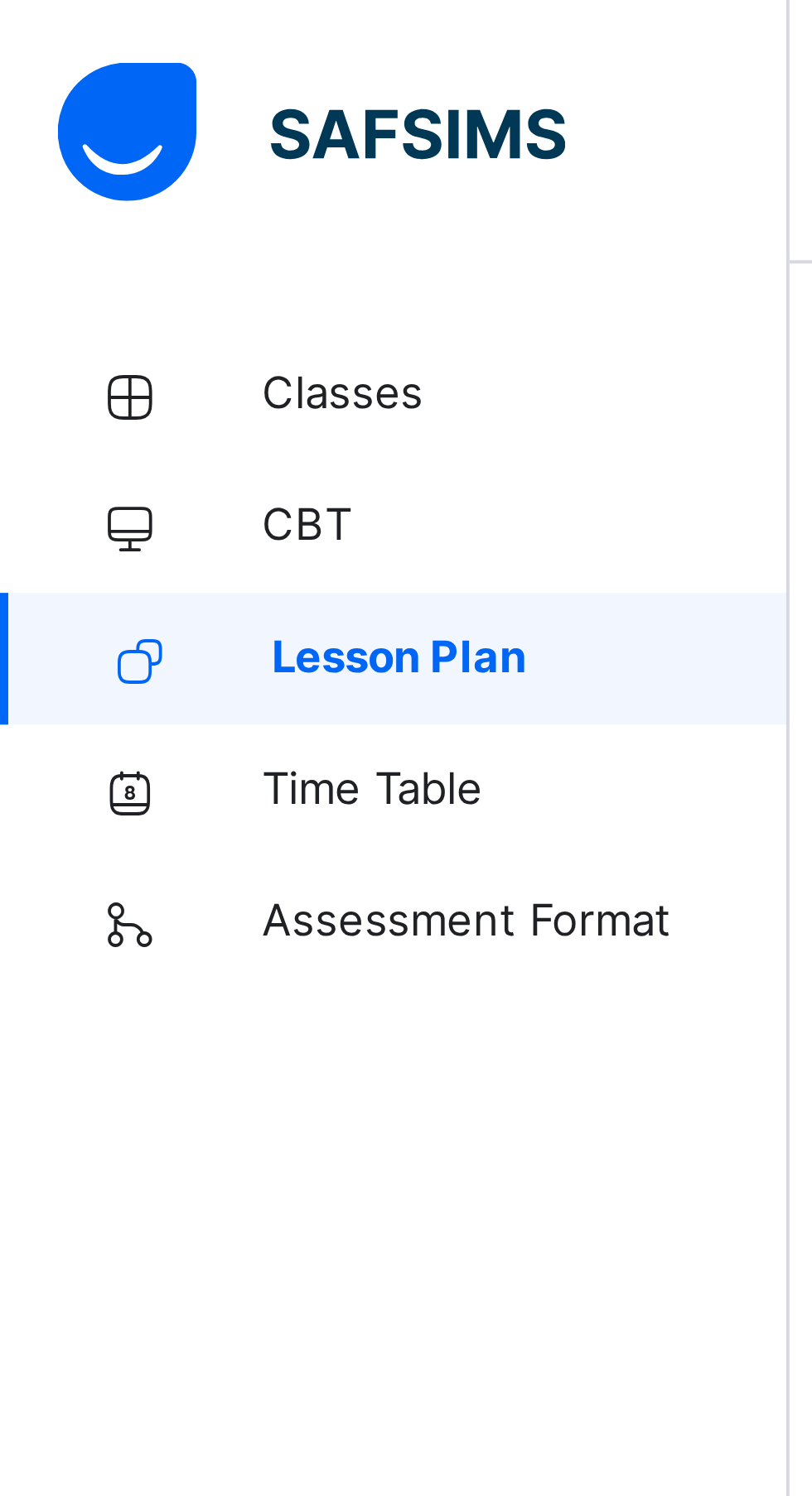
click at [72, 134] on span "CBT" at bounding box center [132, 132] width 133 height 17
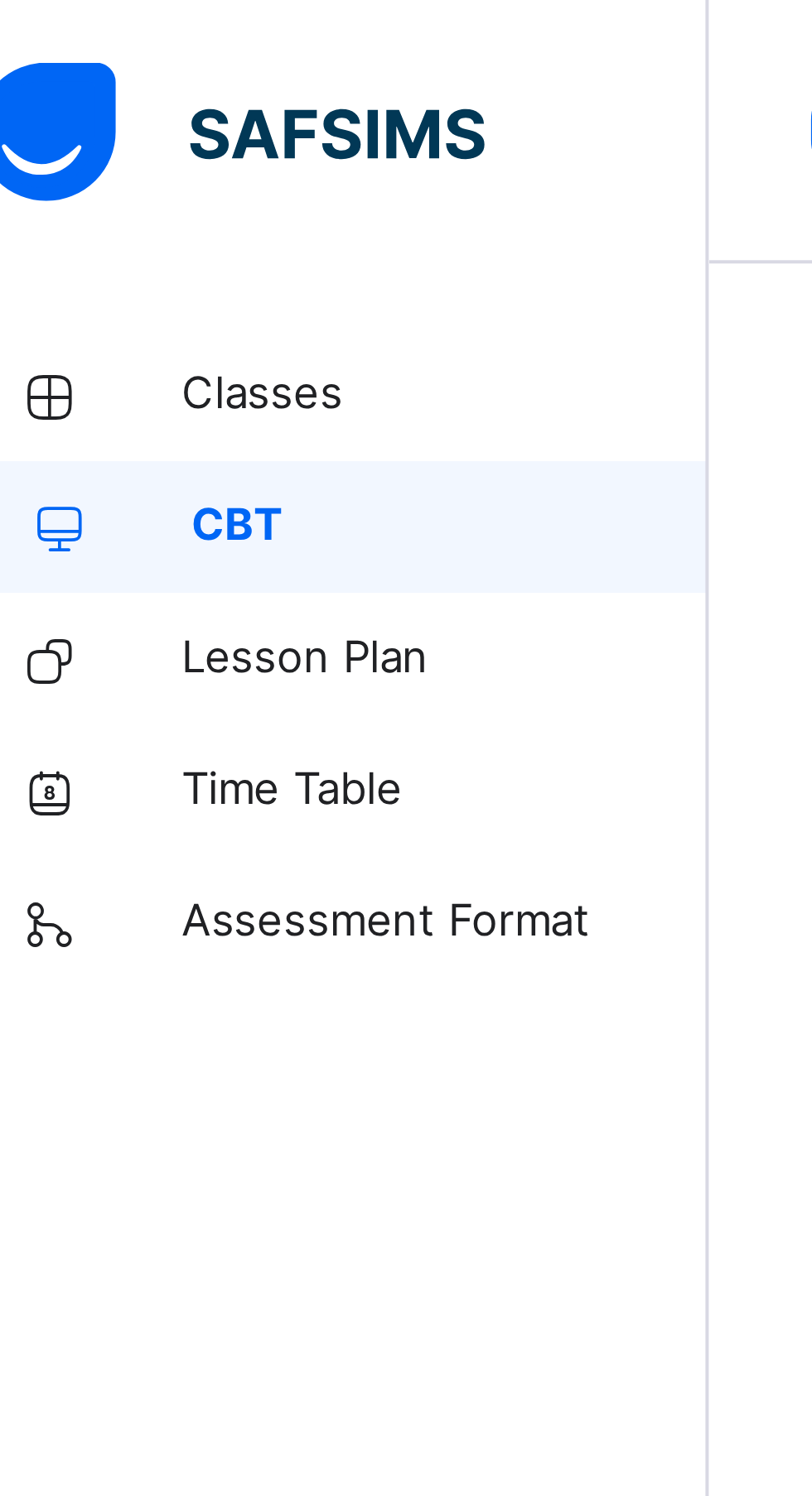
click at [98, 105] on span "Classes" at bounding box center [132, 99] width 133 height 17
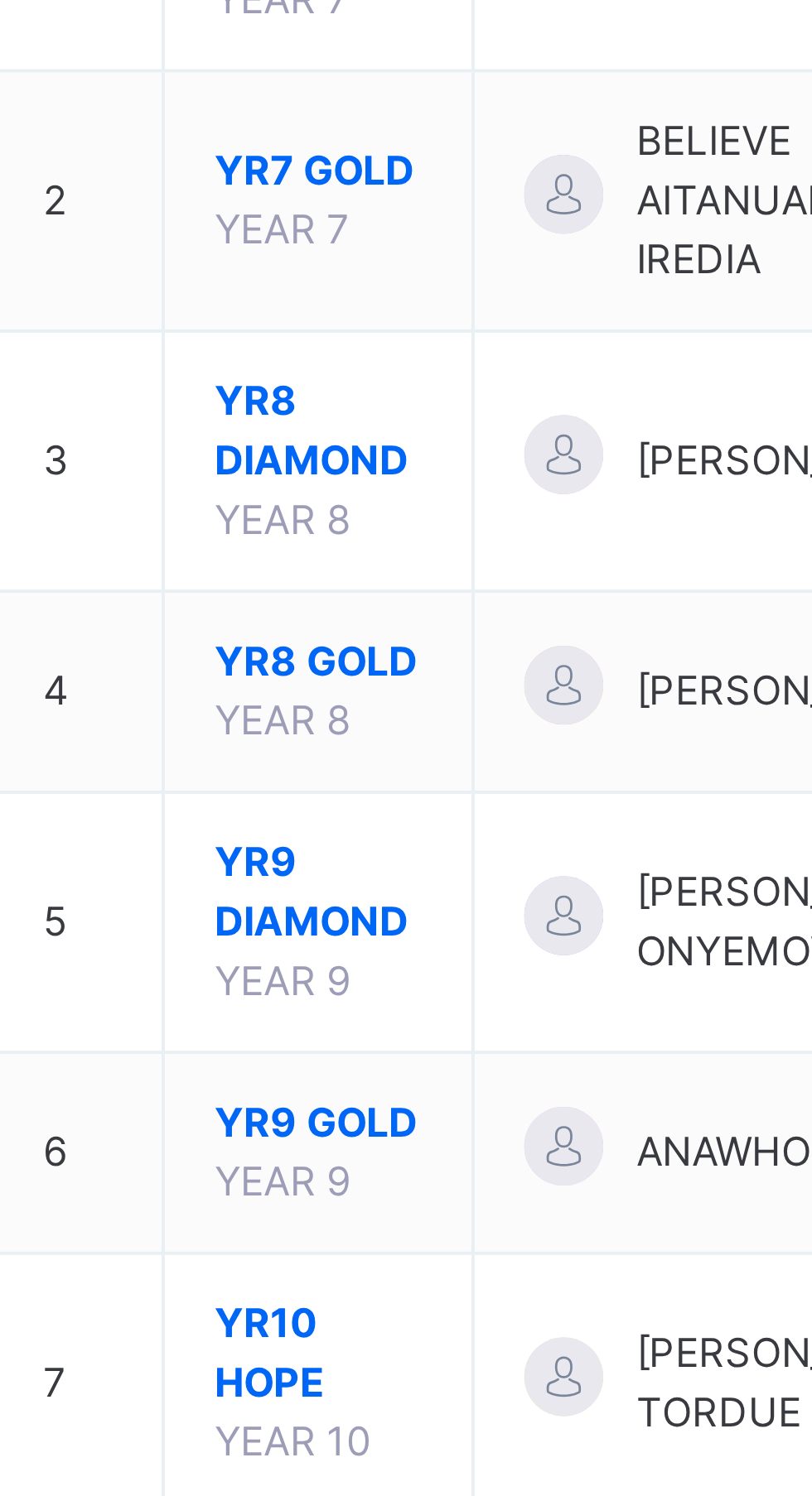
click at [306, 538] on span "YR9 DIAMOND" at bounding box center [310, 524] width 52 height 30
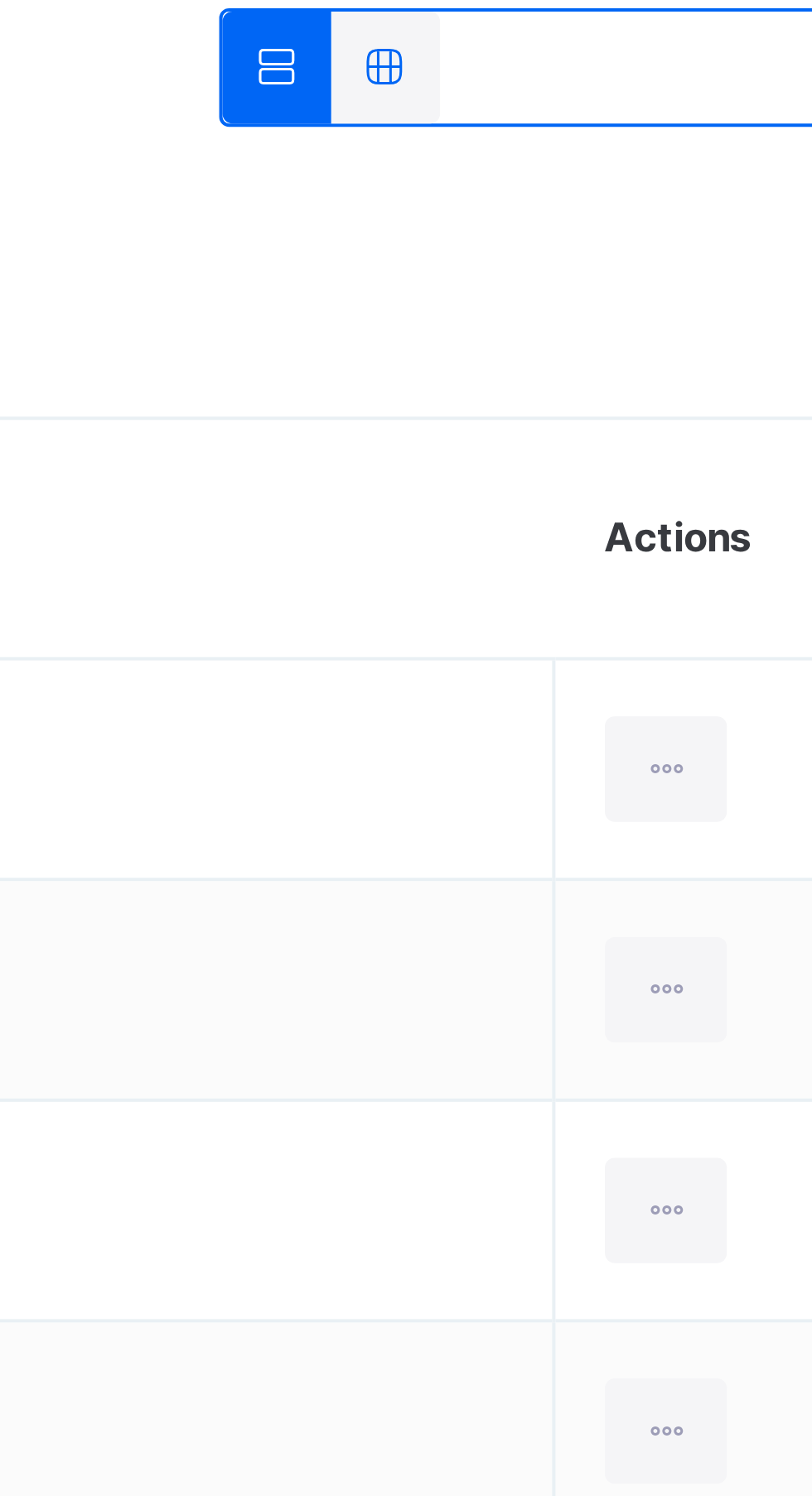
click at [715, 551] on th "Actions" at bounding box center [733, 559] width 94 height 60
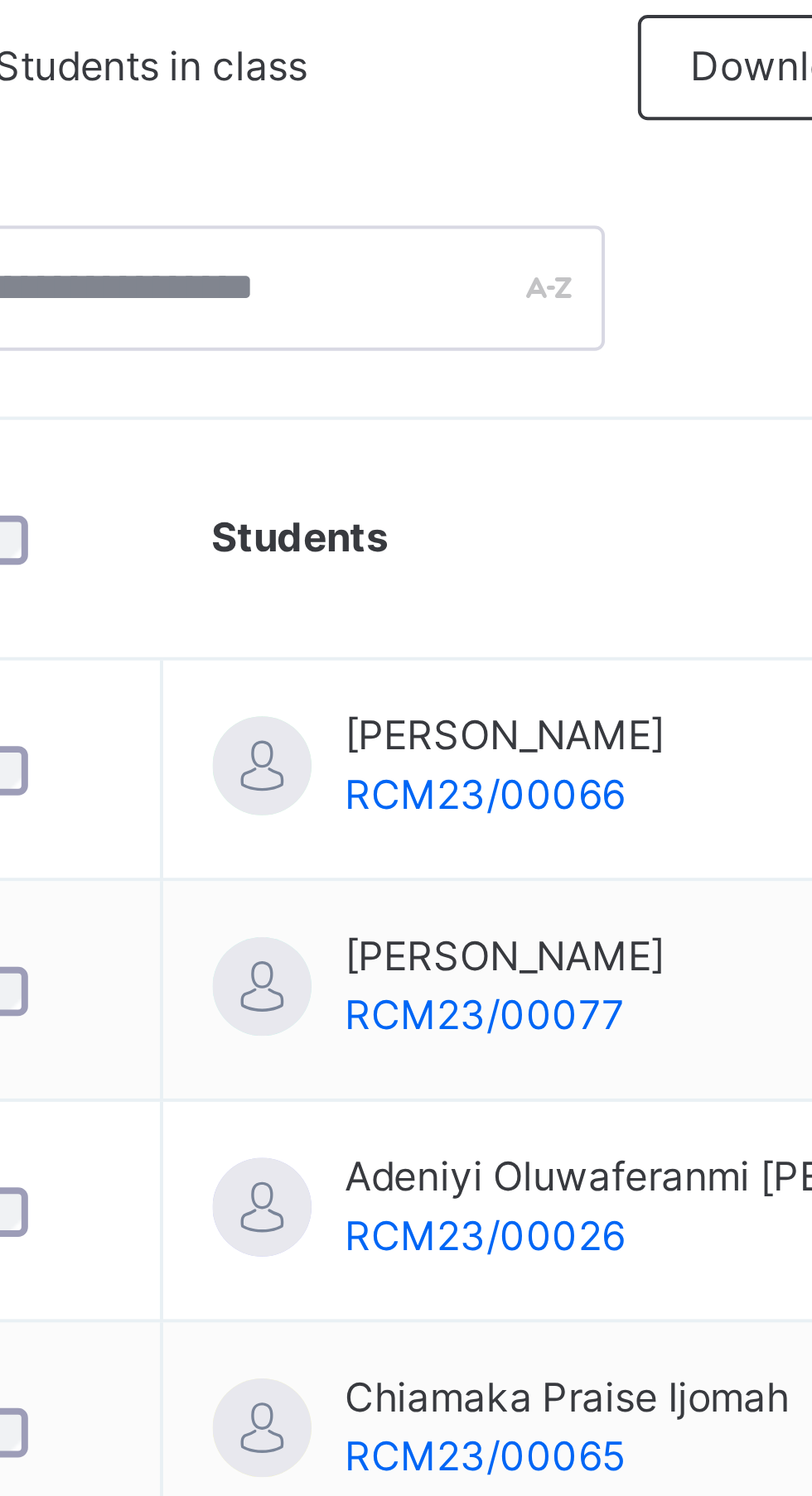
click at [335, 561] on th "Students" at bounding box center [491, 559] width 391 height 60
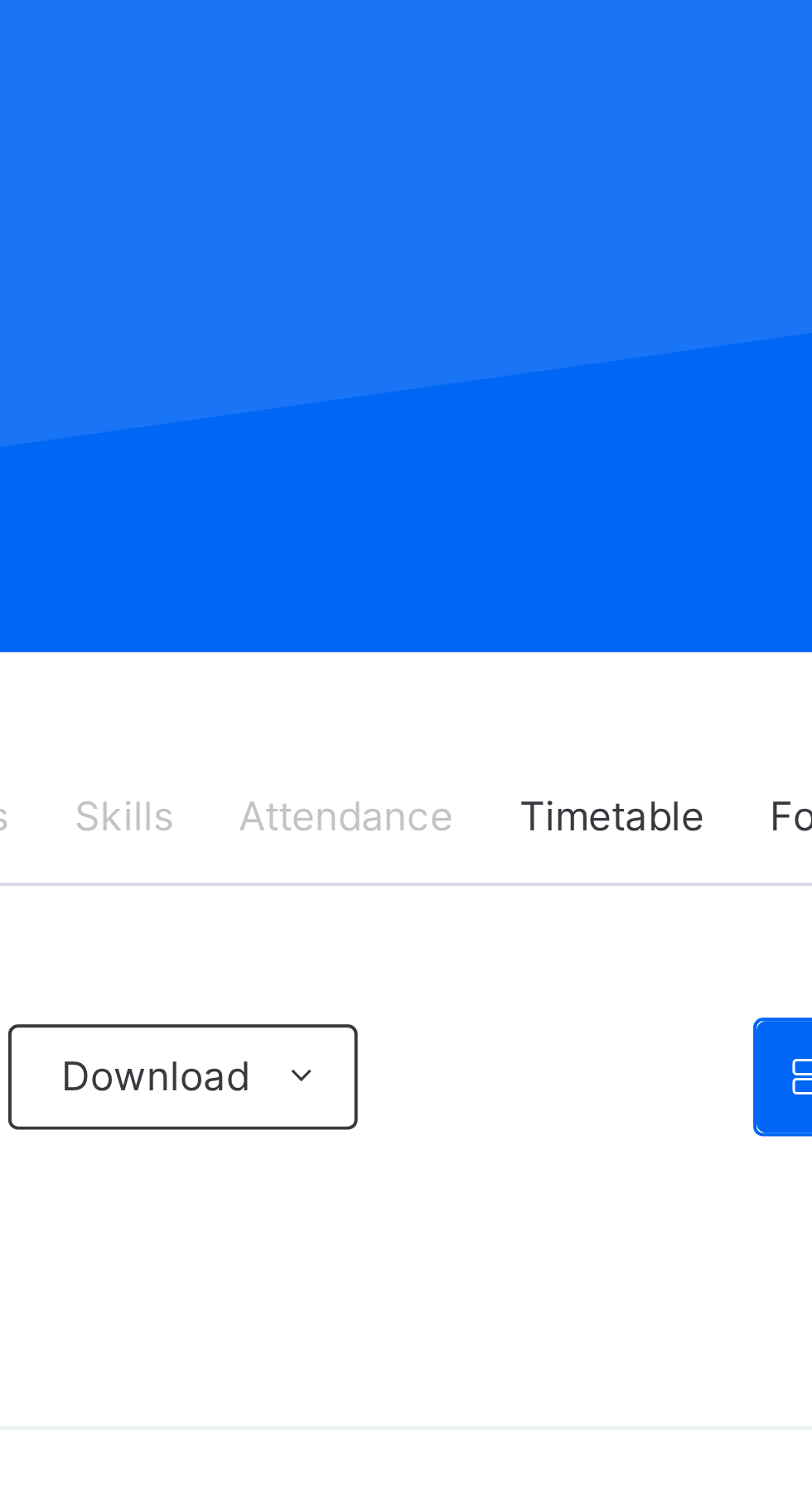
click at [503, 382] on span "Attendance" at bounding box center [500, 375] width 54 height 15
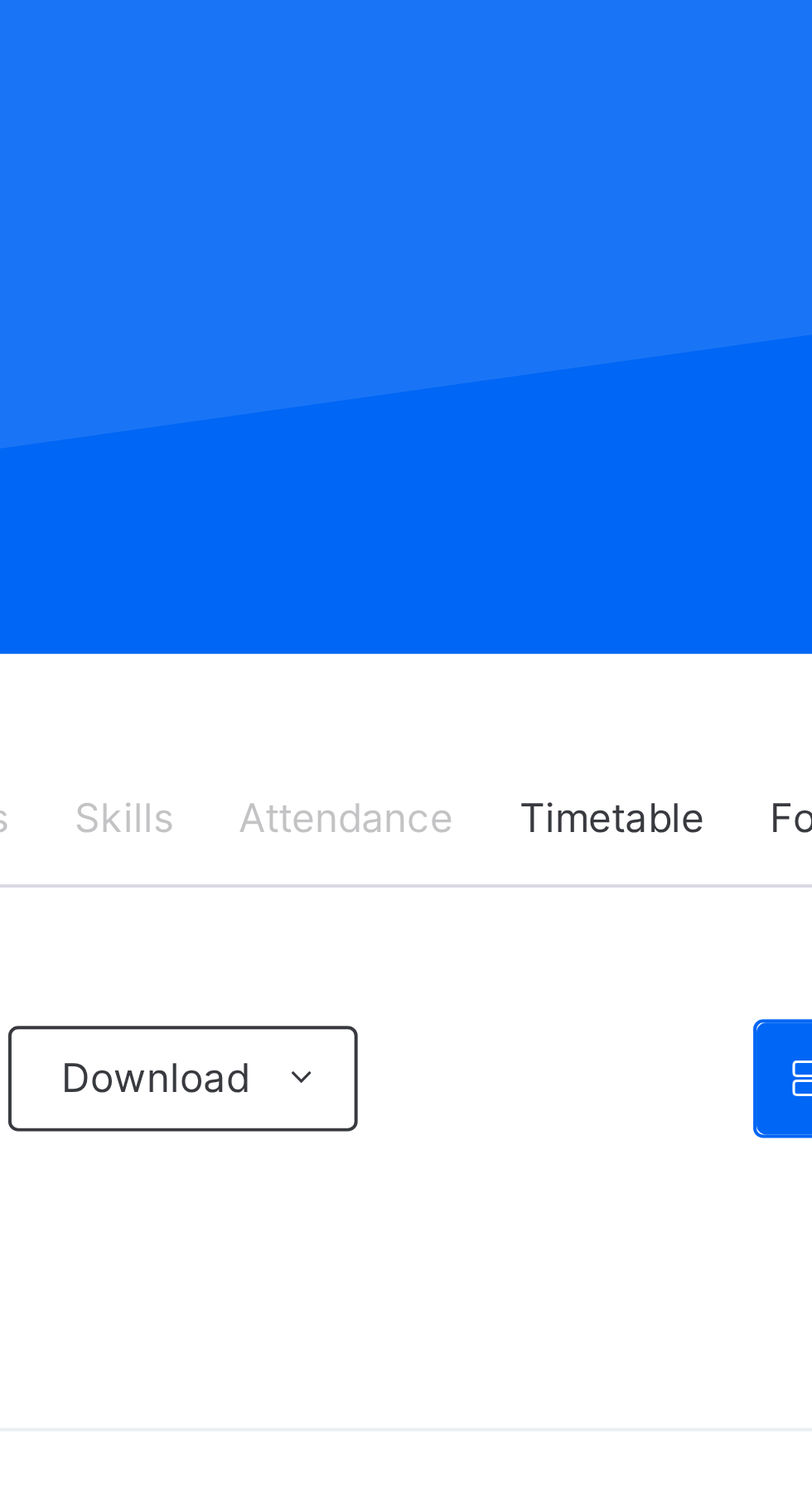
click at [507, 377] on span "Attendance" at bounding box center [500, 375] width 54 height 15
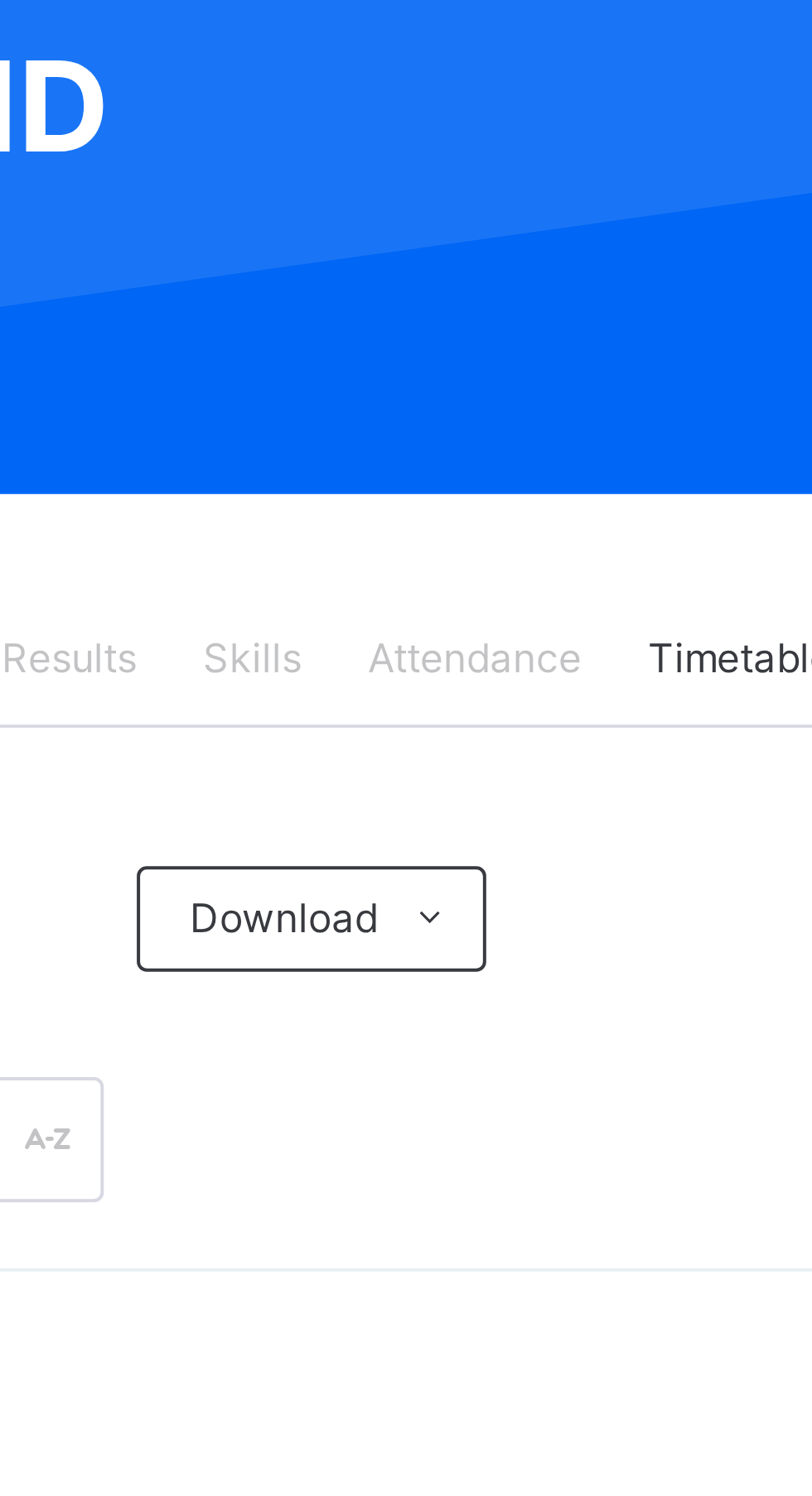
click at [499, 370] on span "Attendance" at bounding box center [500, 375] width 54 height 15
click at [507, 375] on span "Attendance" at bounding box center [500, 375] width 54 height 15
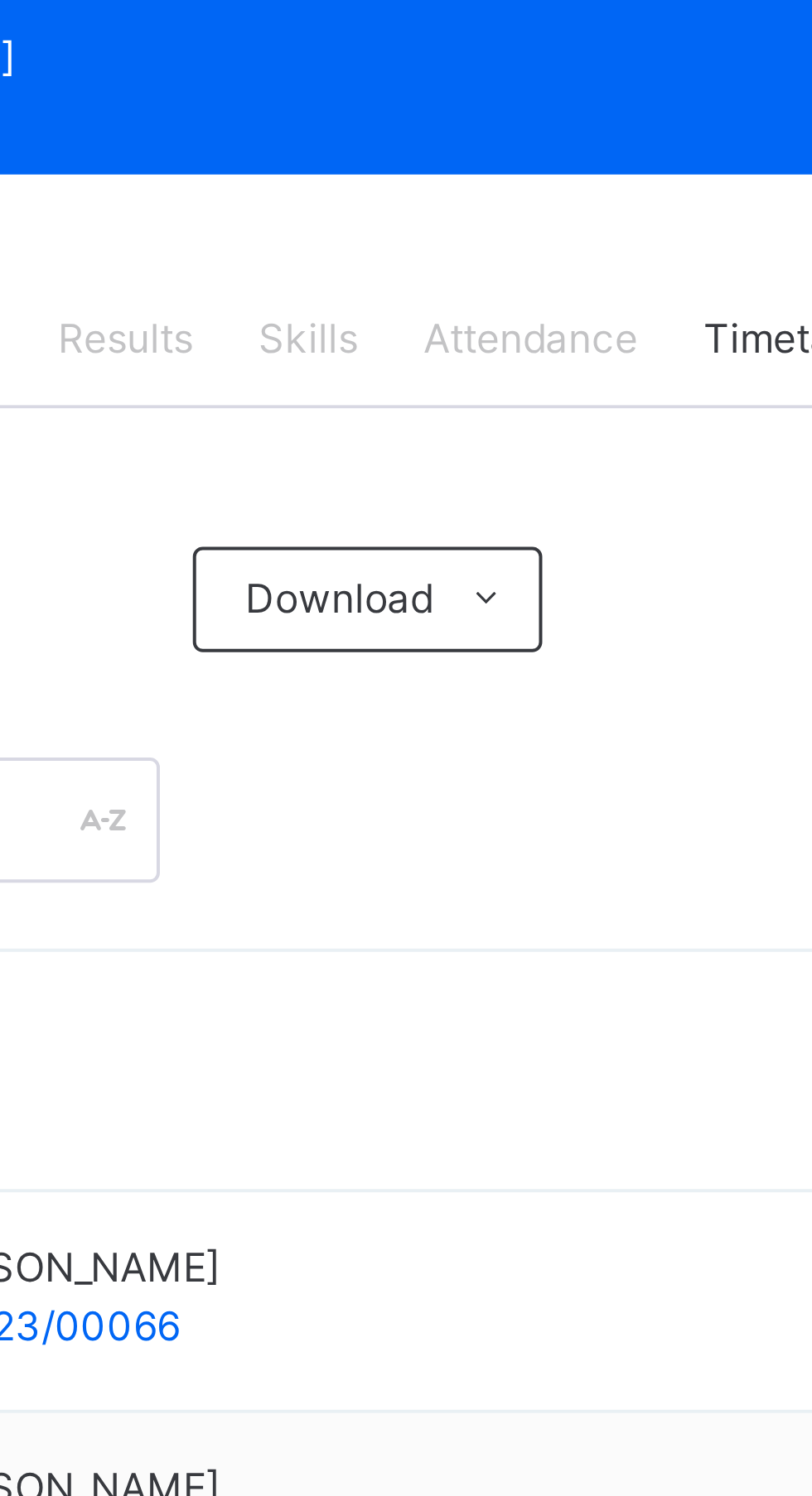
click at [509, 384] on div "Attendance" at bounding box center [501, 375] width 71 height 33
click at [505, 373] on span "Attendance" at bounding box center [500, 375] width 54 height 15
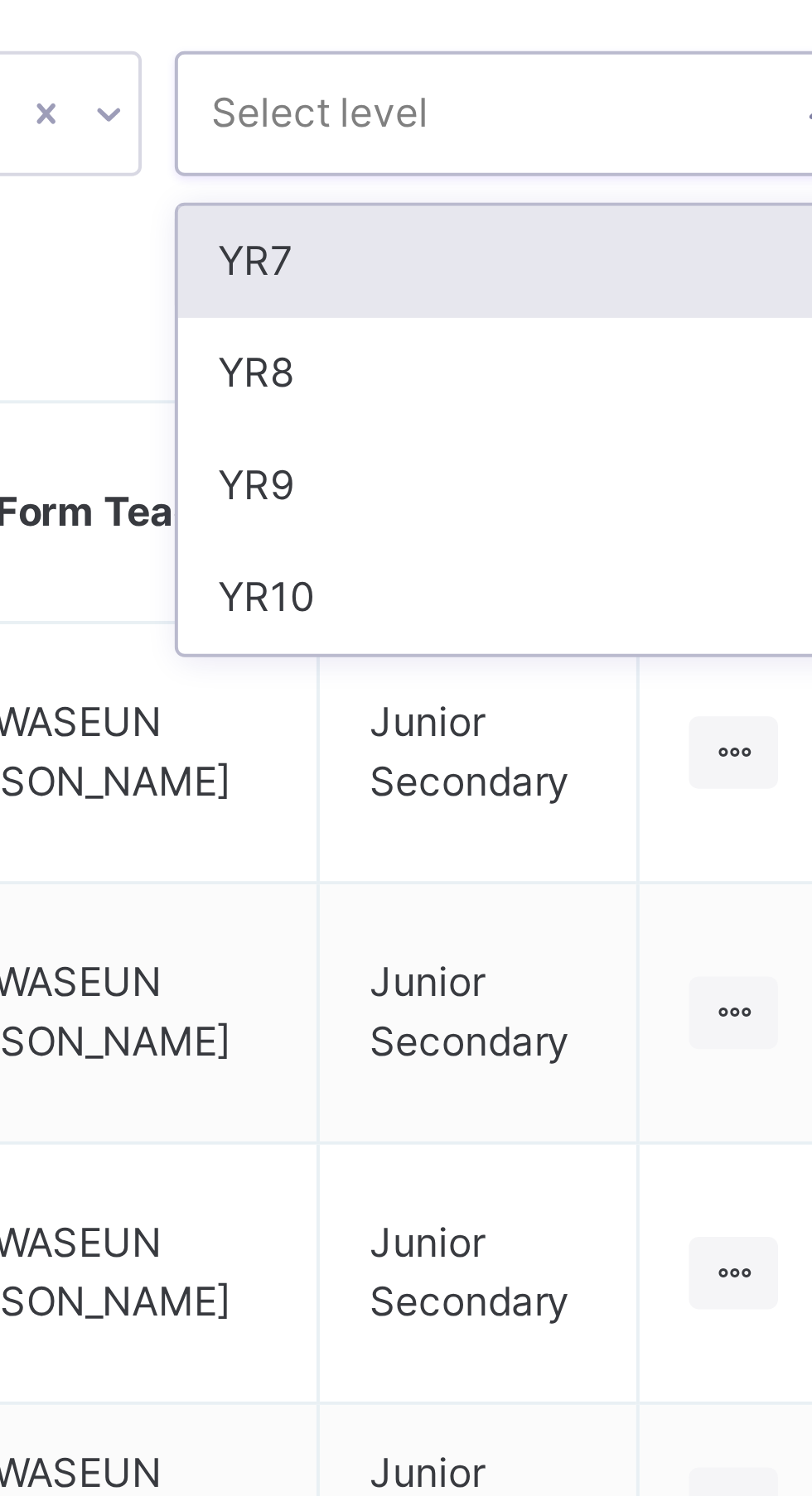
click at [627, 209] on div "YR9" at bounding box center [692, 217] width 177 height 29
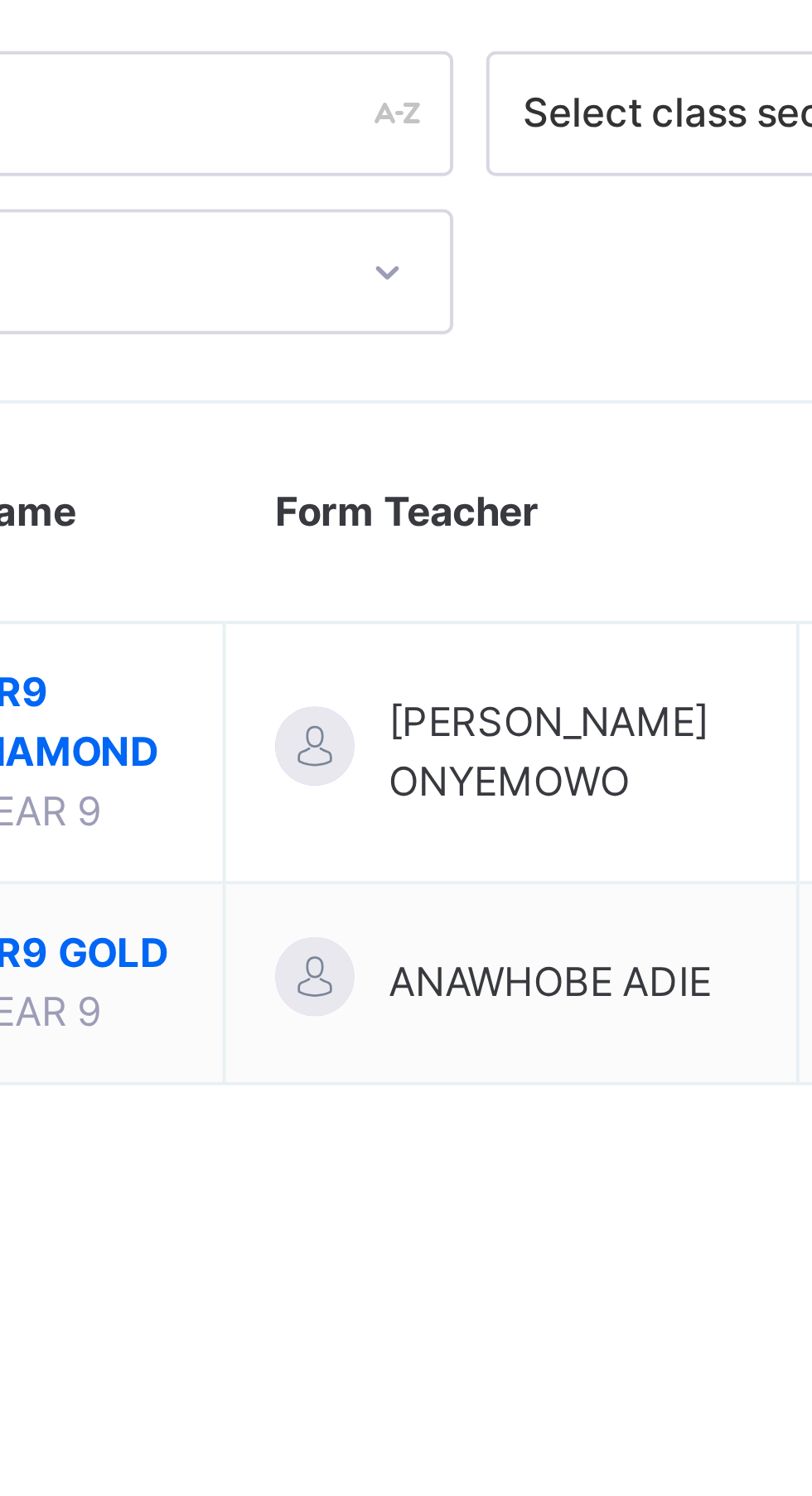
click at [423, 280] on span "[PERSON_NAME] ONYEMOWO" at bounding box center [436, 283] width 91 height 30
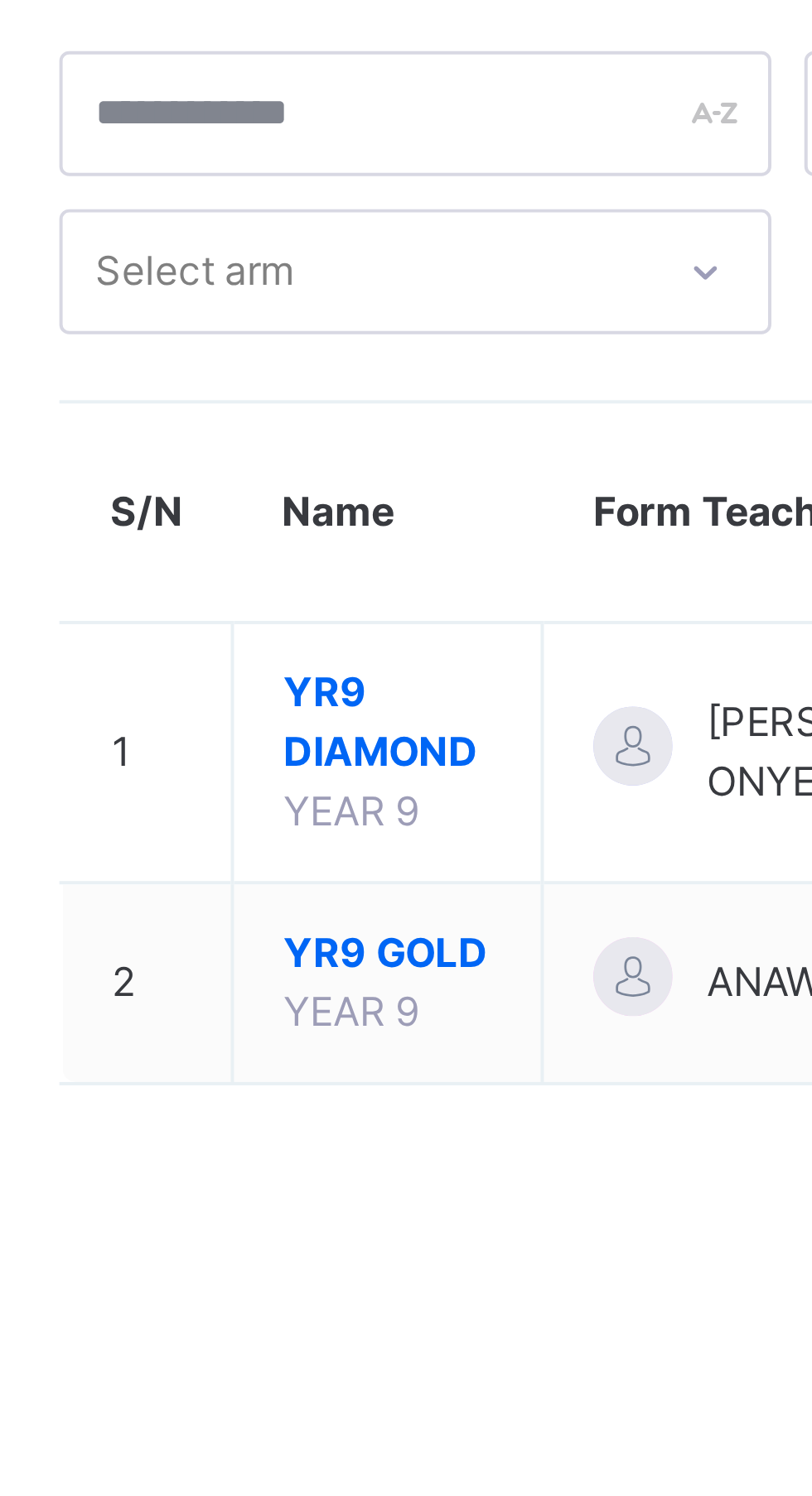
click at [302, 280] on span "YR9 DIAMOND" at bounding box center [310, 277] width 52 height 30
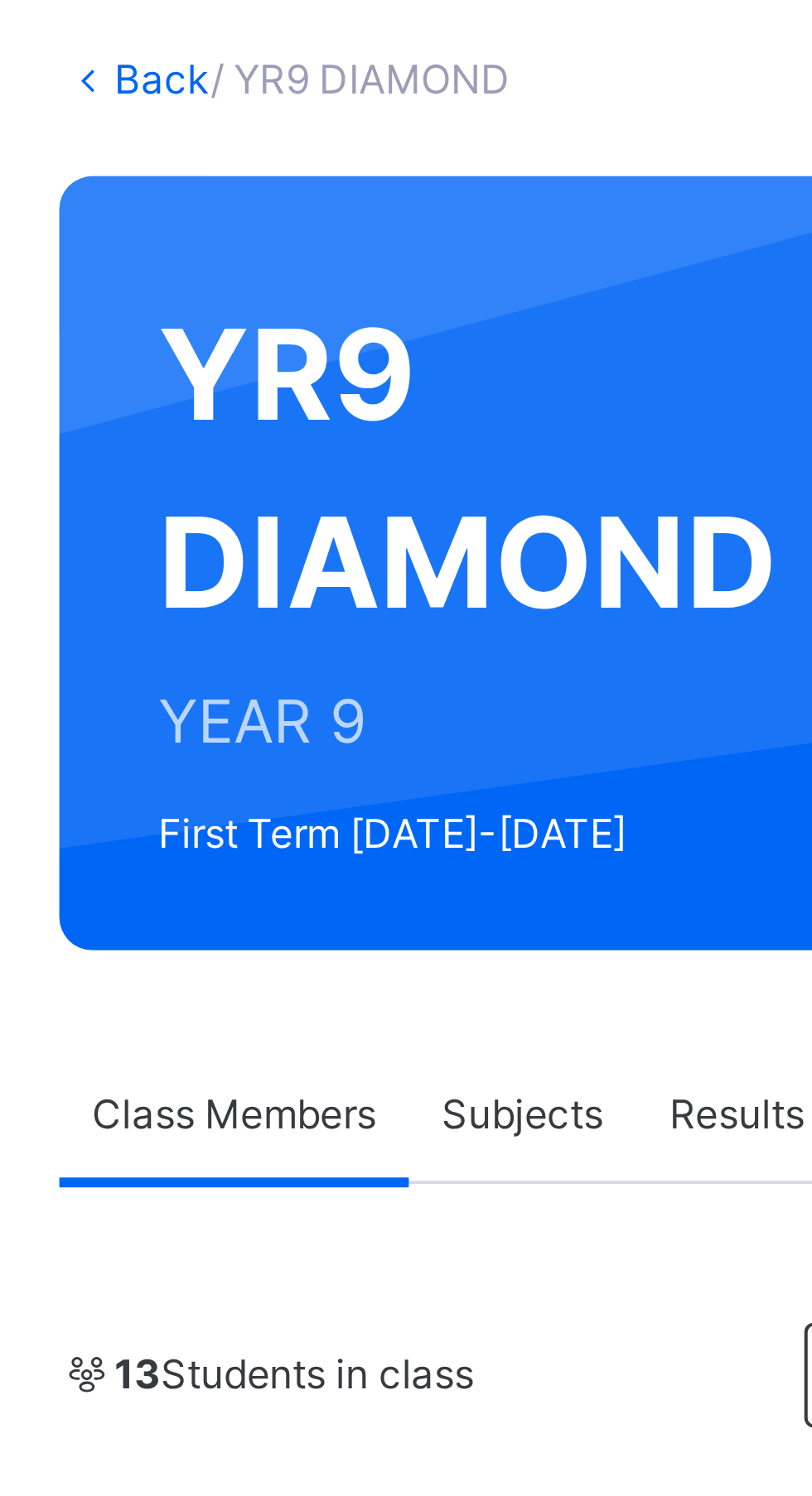
click at [504, 373] on span "Attendance" at bounding box center [500, 375] width 54 height 15
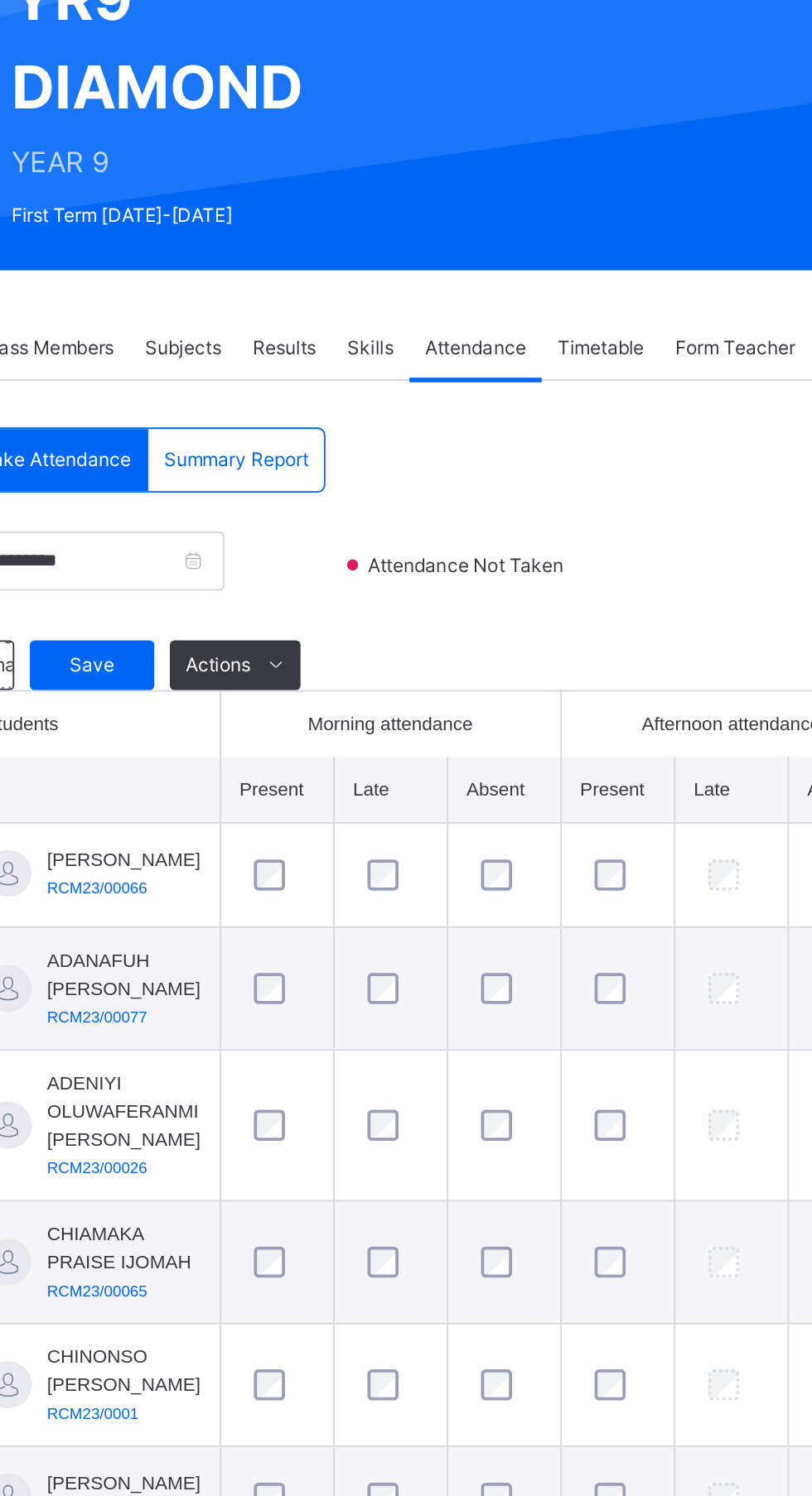
click at [563, 802] on td at bounding box center [576, 789] width 60 height 81
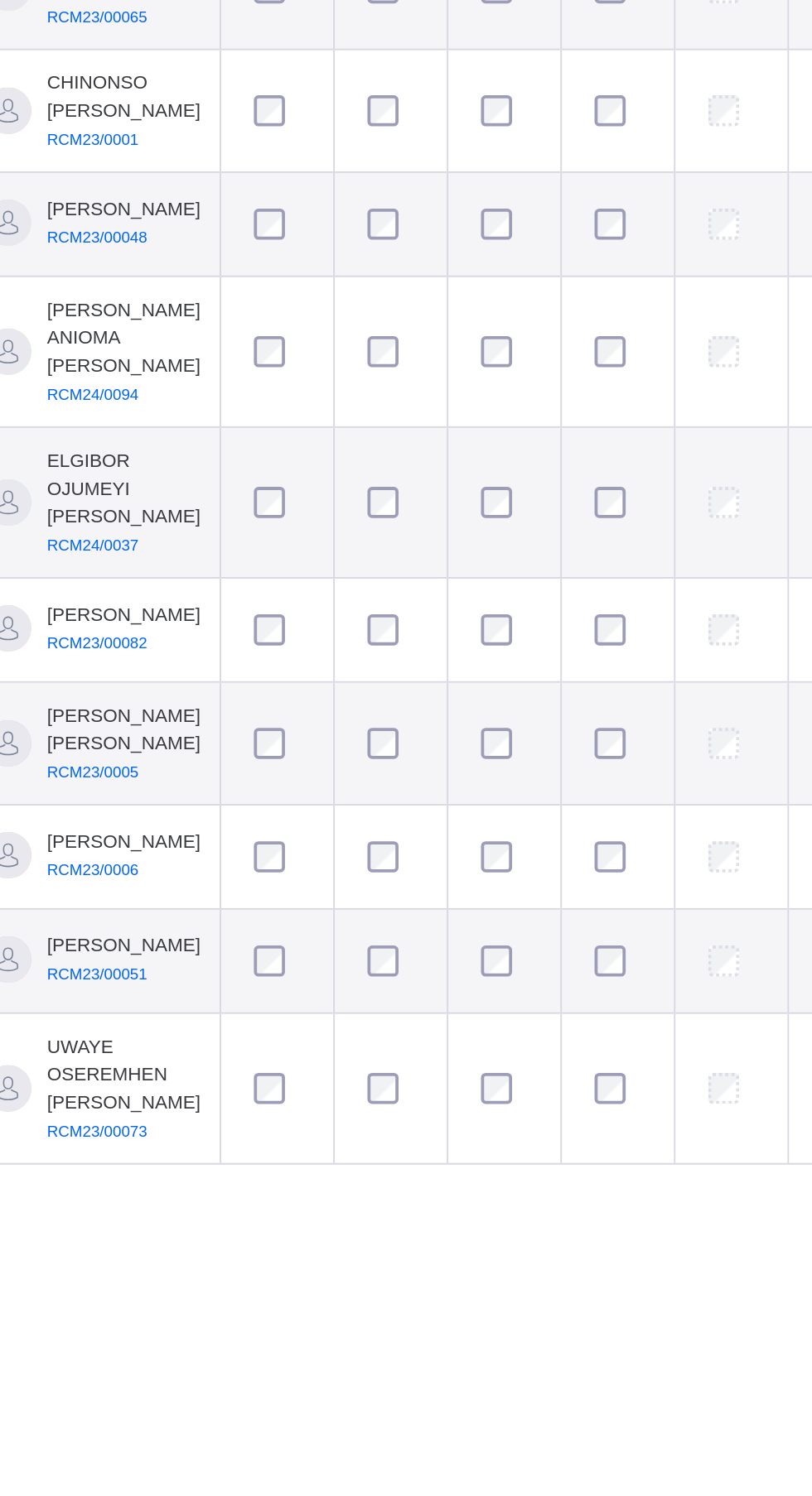
scroll to position [107, 0]
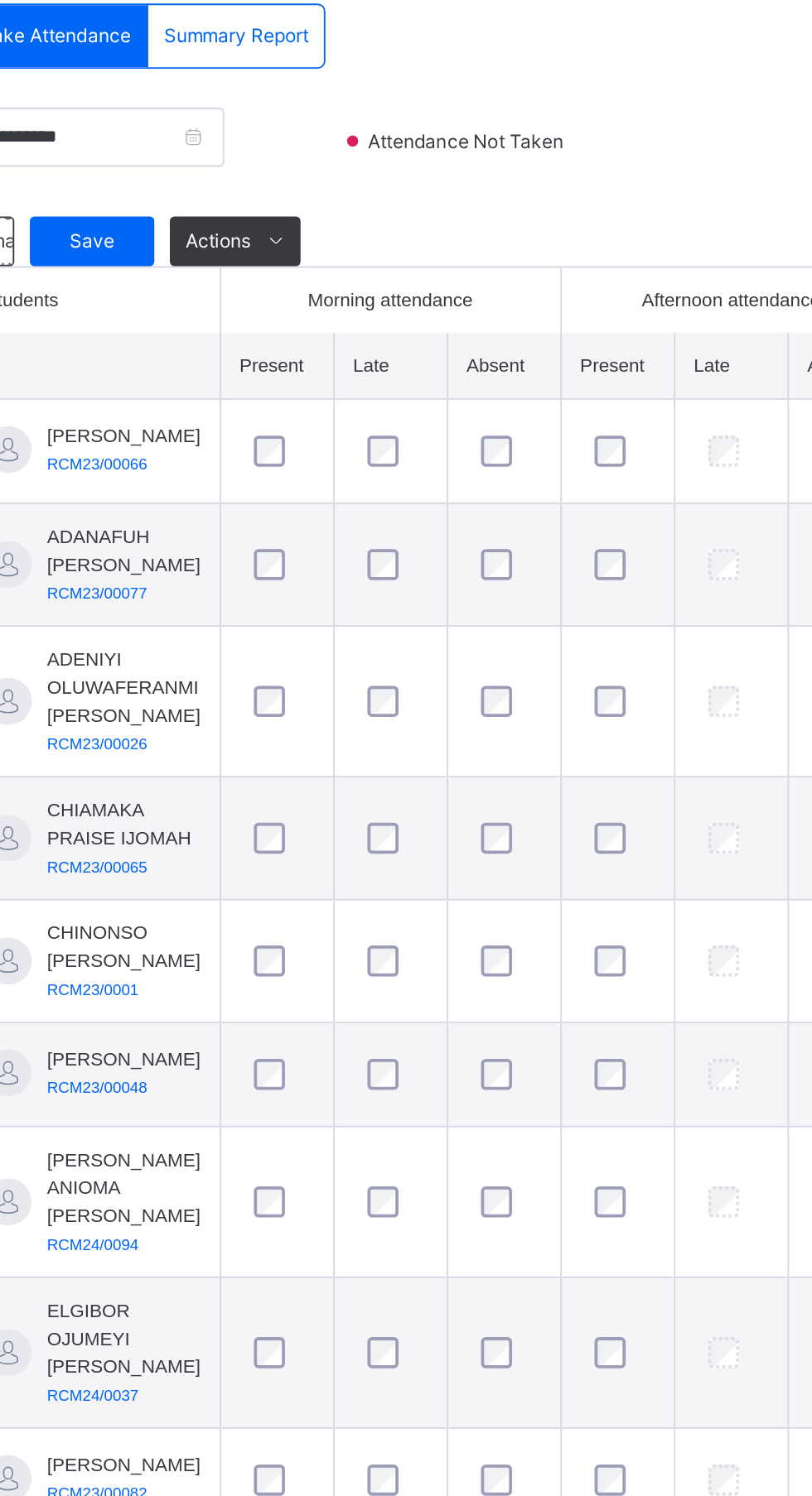
click at [570, 786] on td at bounding box center [576, 752] width 60 height 81
click at [571, 791] on td at bounding box center [576, 752] width 60 height 81
click at [587, 787] on td at bounding box center [576, 752] width 60 height 81
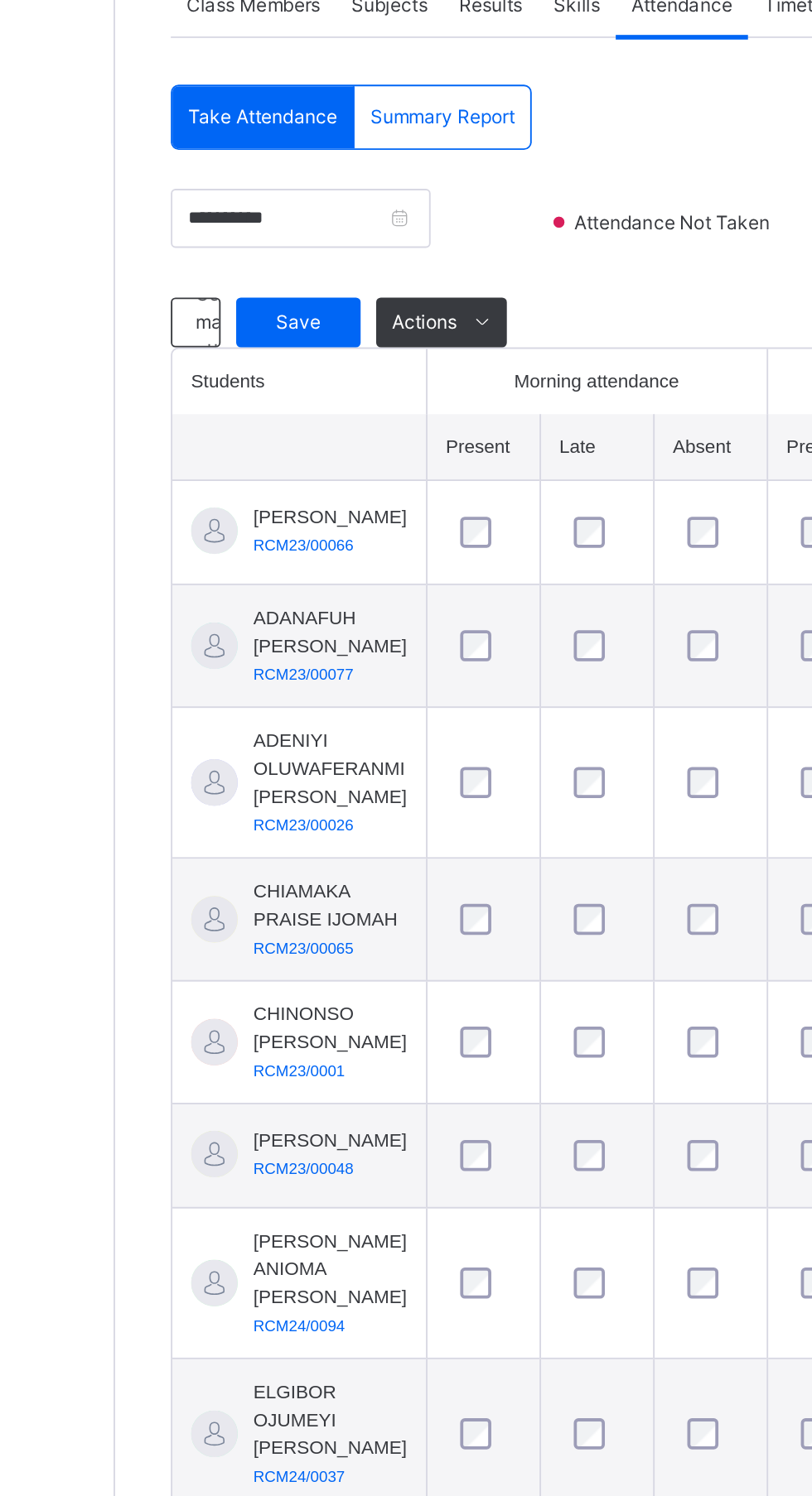
click at [290, 541] on span "Save" at bounding box center [296, 543] width 41 height 15
click at [321, 546] on div "Save" at bounding box center [296, 543] width 66 height 27
click at [291, 552] on div "Save" at bounding box center [296, 543] width 66 height 27
click at [290, 546] on span "Save" at bounding box center [296, 543] width 41 height 15
